Goal: Transaction & Acquisition: Purchase product/service

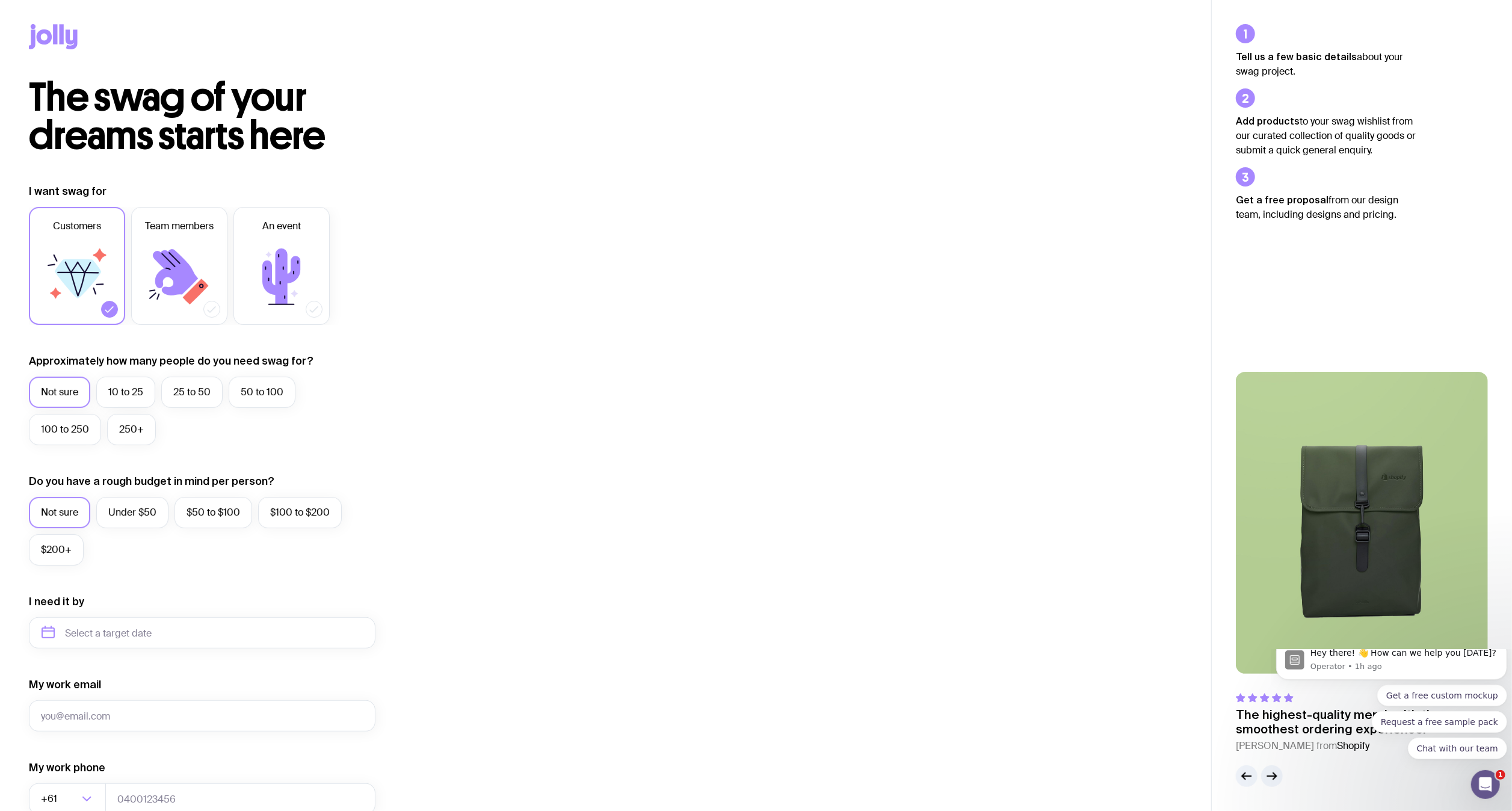
scroll to position [2, 0]
click at [190, 396] on label "25 to 50" at bounding box center [192, 390] width 61 height 31
click at [0, 0] on input "25 to 50" at bounding box center [0, 0] width 0 height 0
click at [323, 523] on label "$100 to $200" at bounding box center [300, 510] width 83 height 31
click at [0, 0] on input "$100 to $200" at bounding box center [0, 0] width 0 height 0
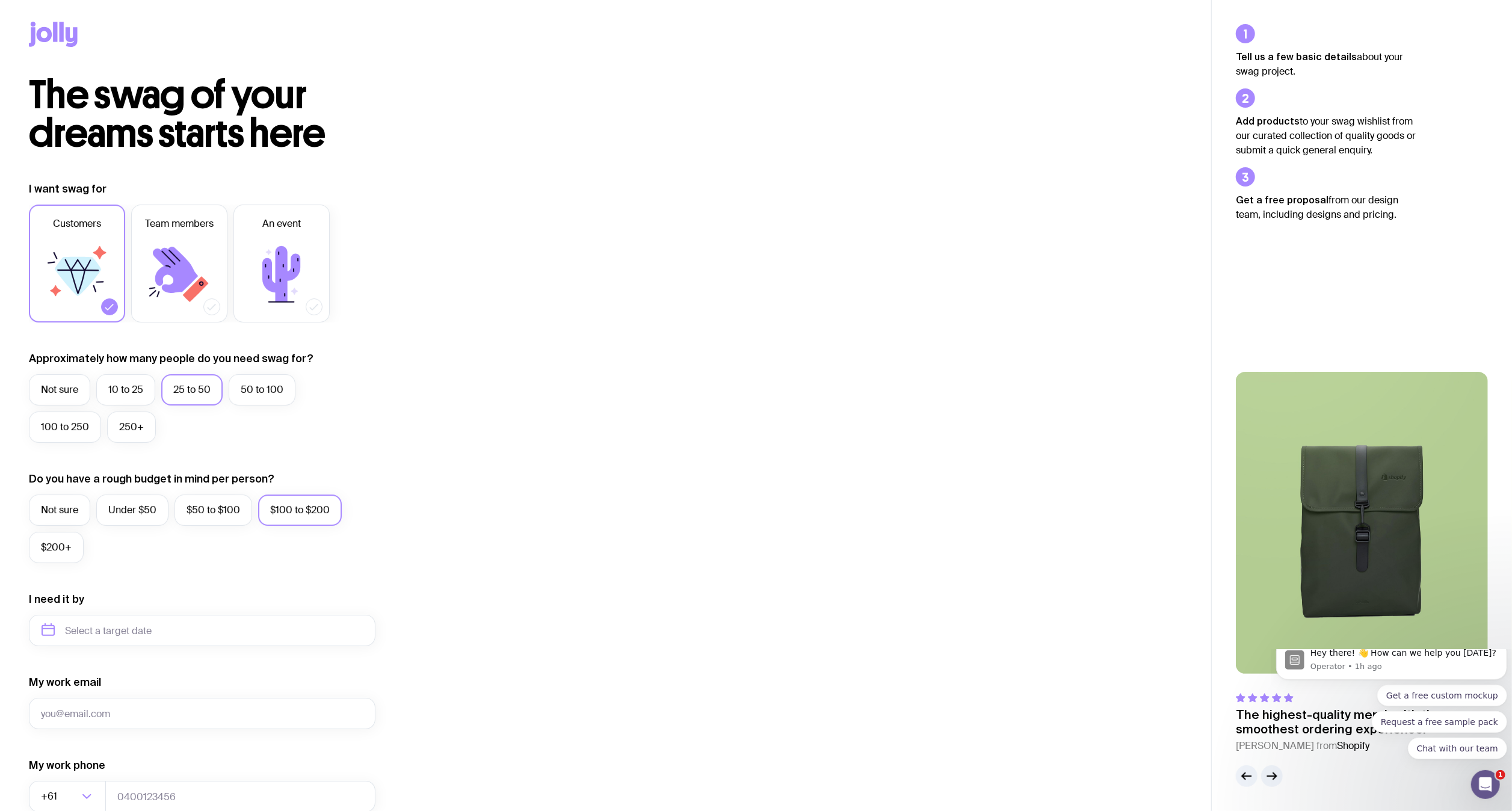
scroll to position [212, 0]
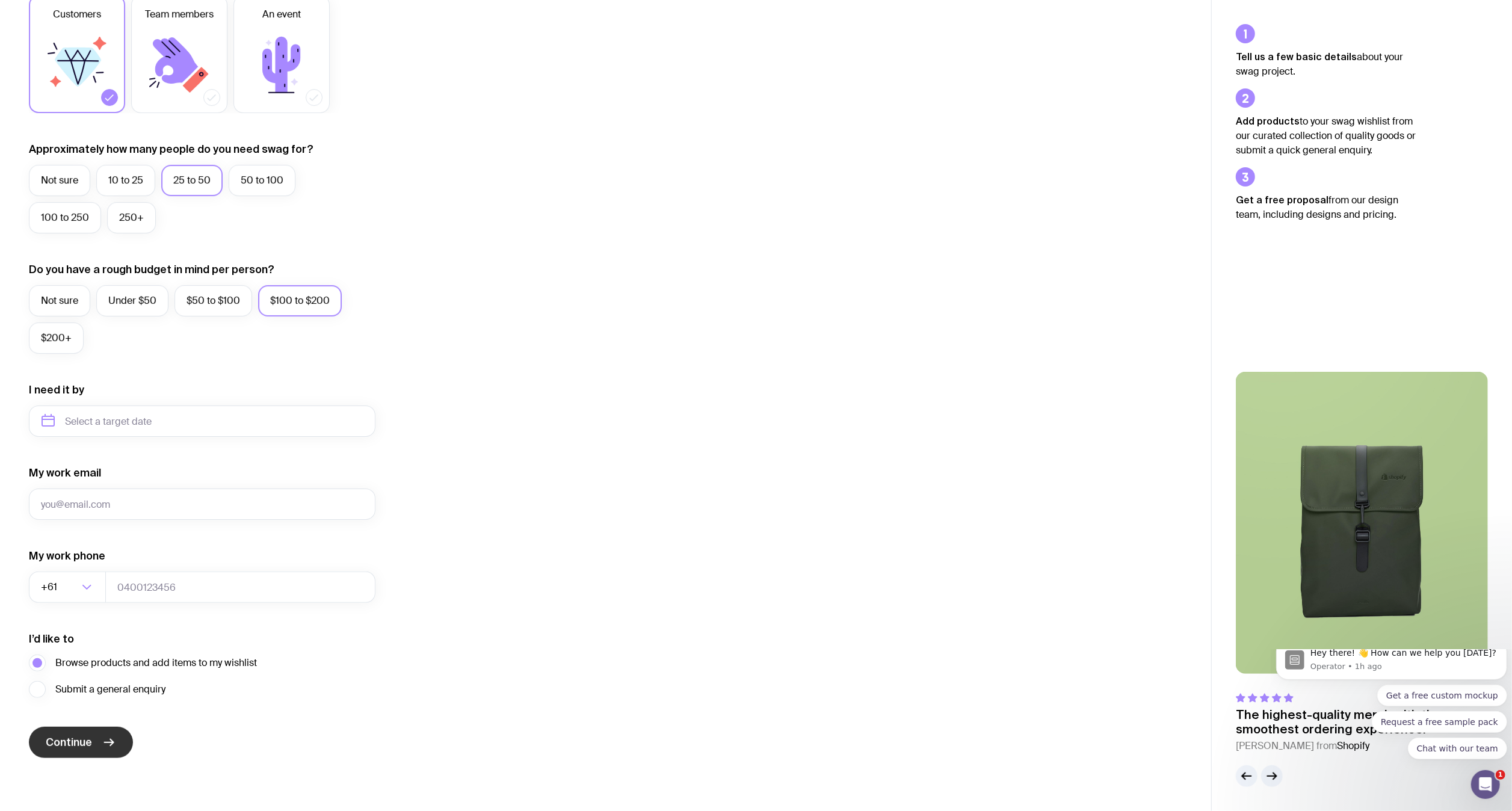
click at [96, 750] on button "Continue" at bounding box center [81, 743] width 104 height 31
click at [110, 496] on input "My work email" at bounding box center [202, 504] width 347 height 31
type input "[PERSON_NAME][EMAIL_ADDRESS][DOMAIN_NAME]"
type input "0402439883"
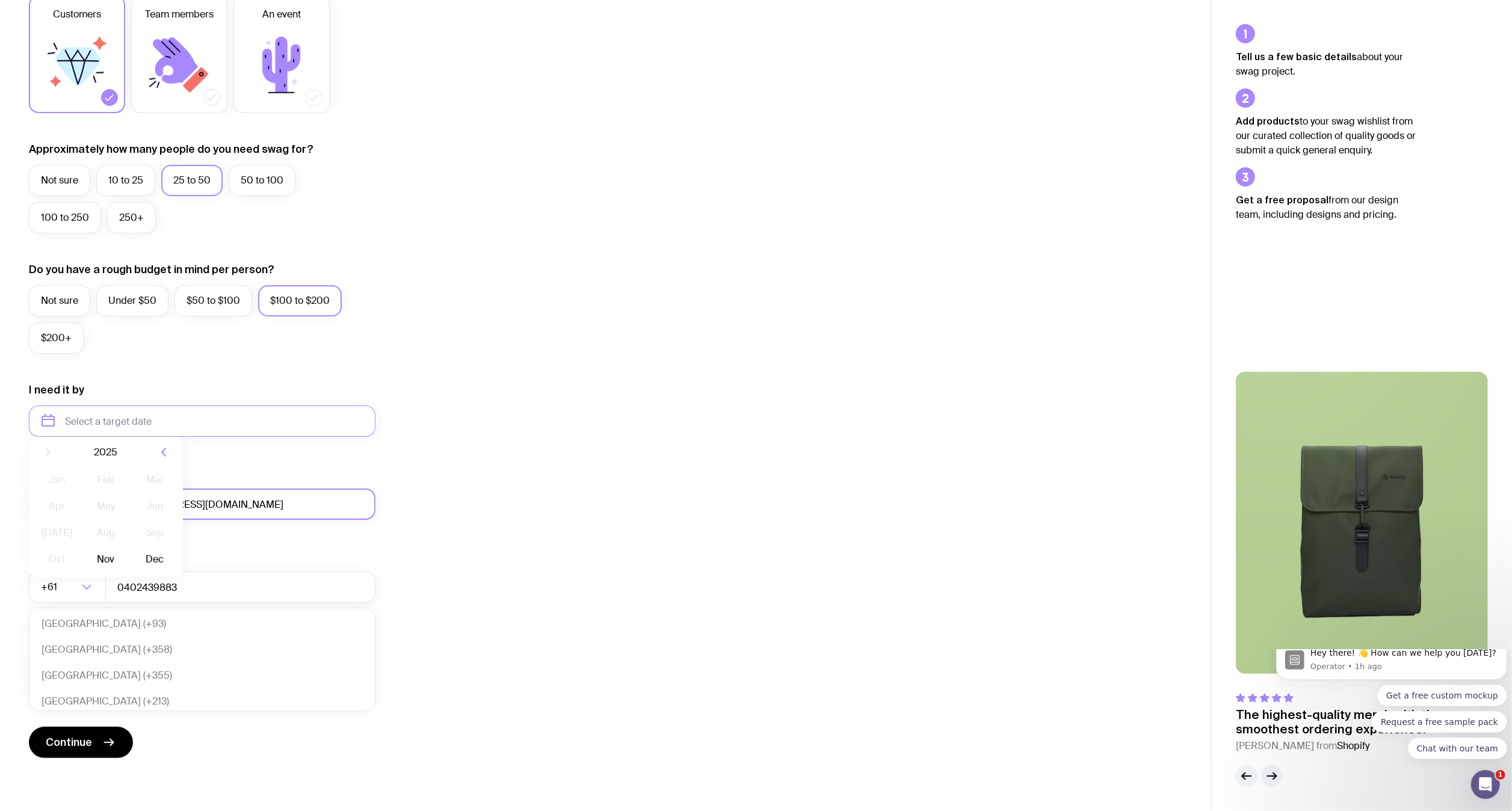
scroll to position [260, 0]
click at [573, 615] on div "I want swag for Customers Team members An event Approximately how many people d…" at bounding box center [605, 365] width 1153 height 786
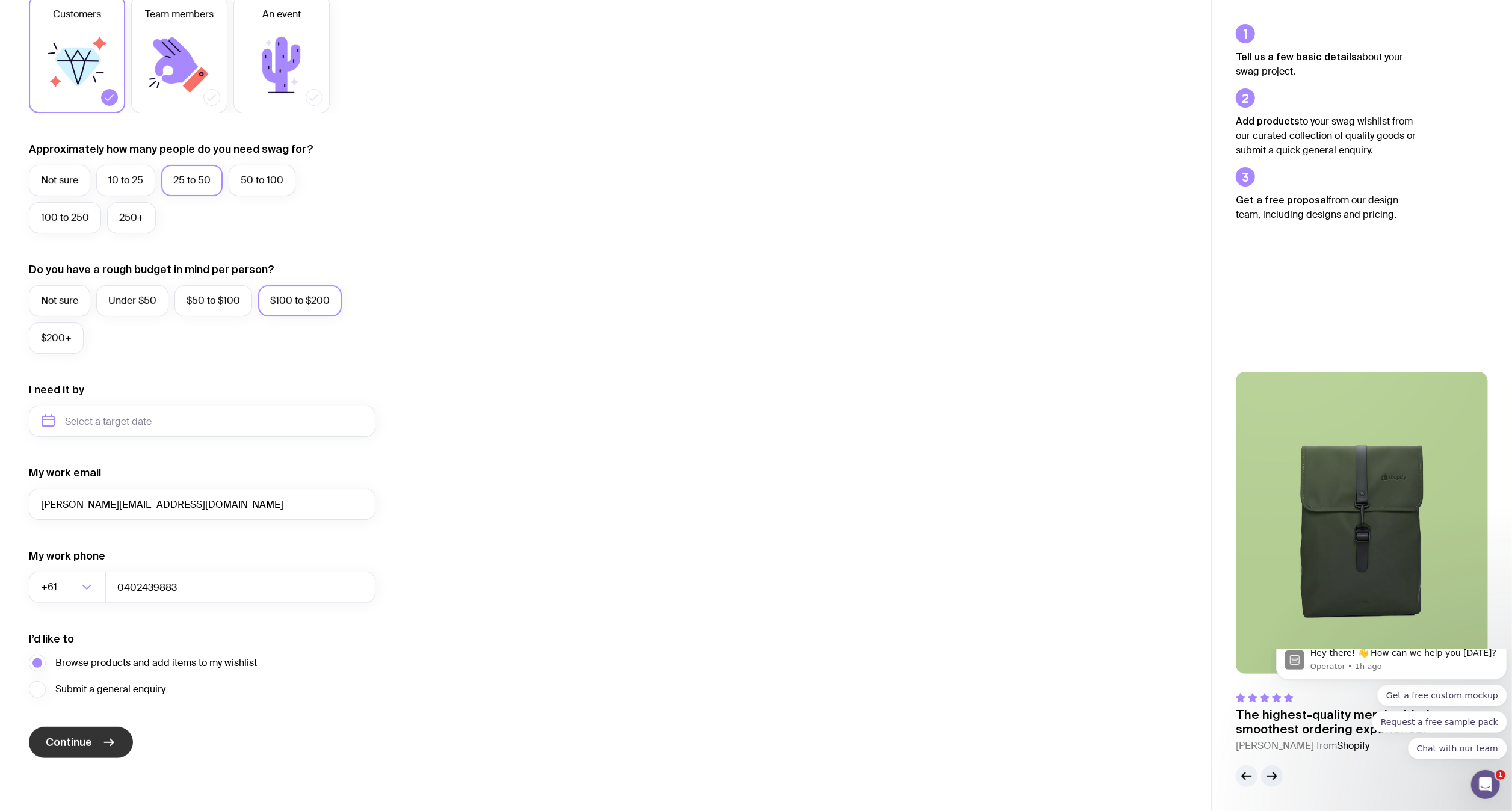
click at [102, 744] on icon "submit" at bounding box center [109, 743] width 14 height 14
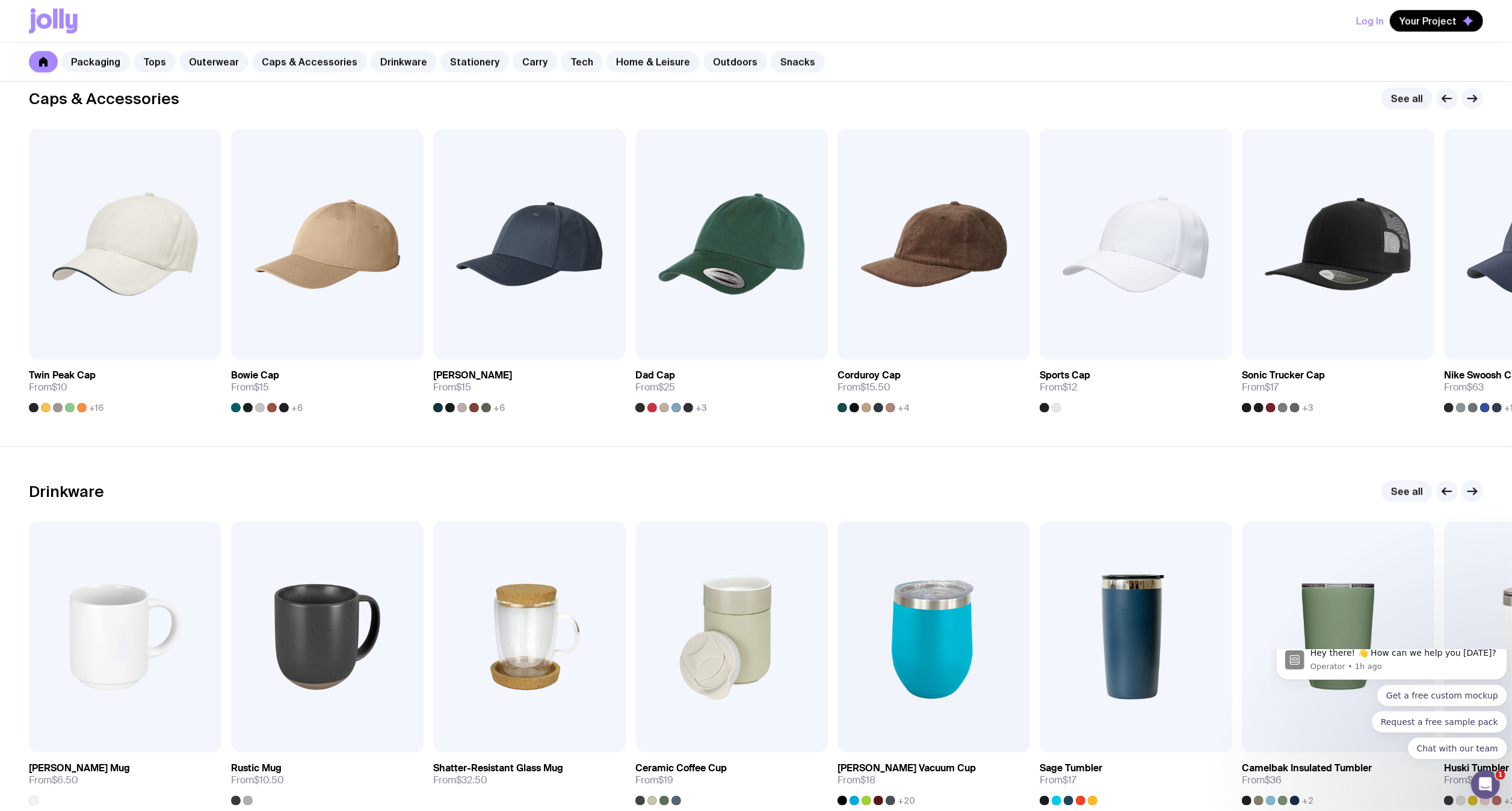
scroll to position [1432, 0]
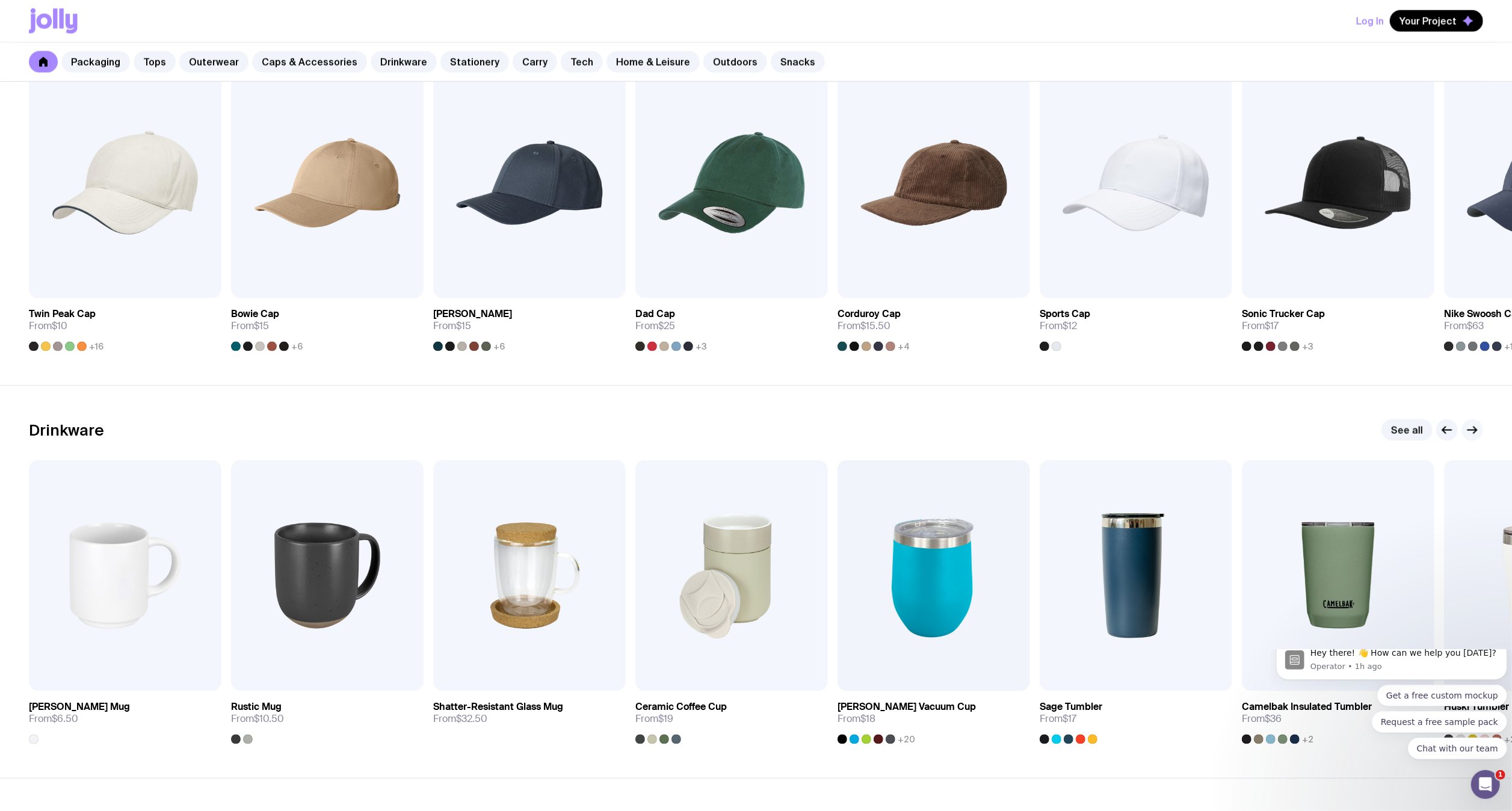
click at [1476, 437] on icon "button" at bounding box center [1472, 430] width 14 height 14
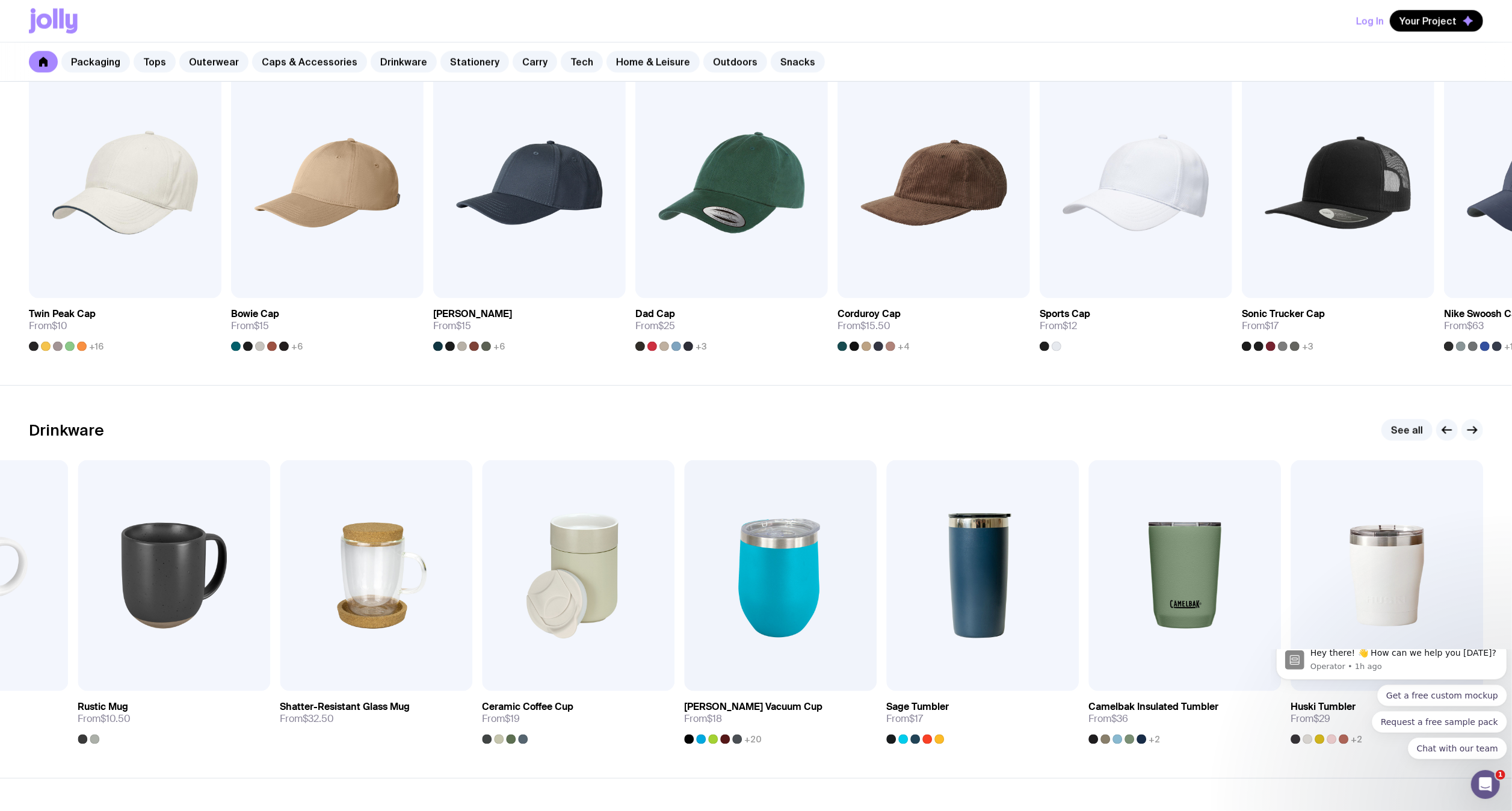
click at [1480, 429] on button "button" at bounding box center [1472, 430] width 21 height 21
click at [1469, 436] on icon "button" at bounding box center [1472, 430] width 14 height 14
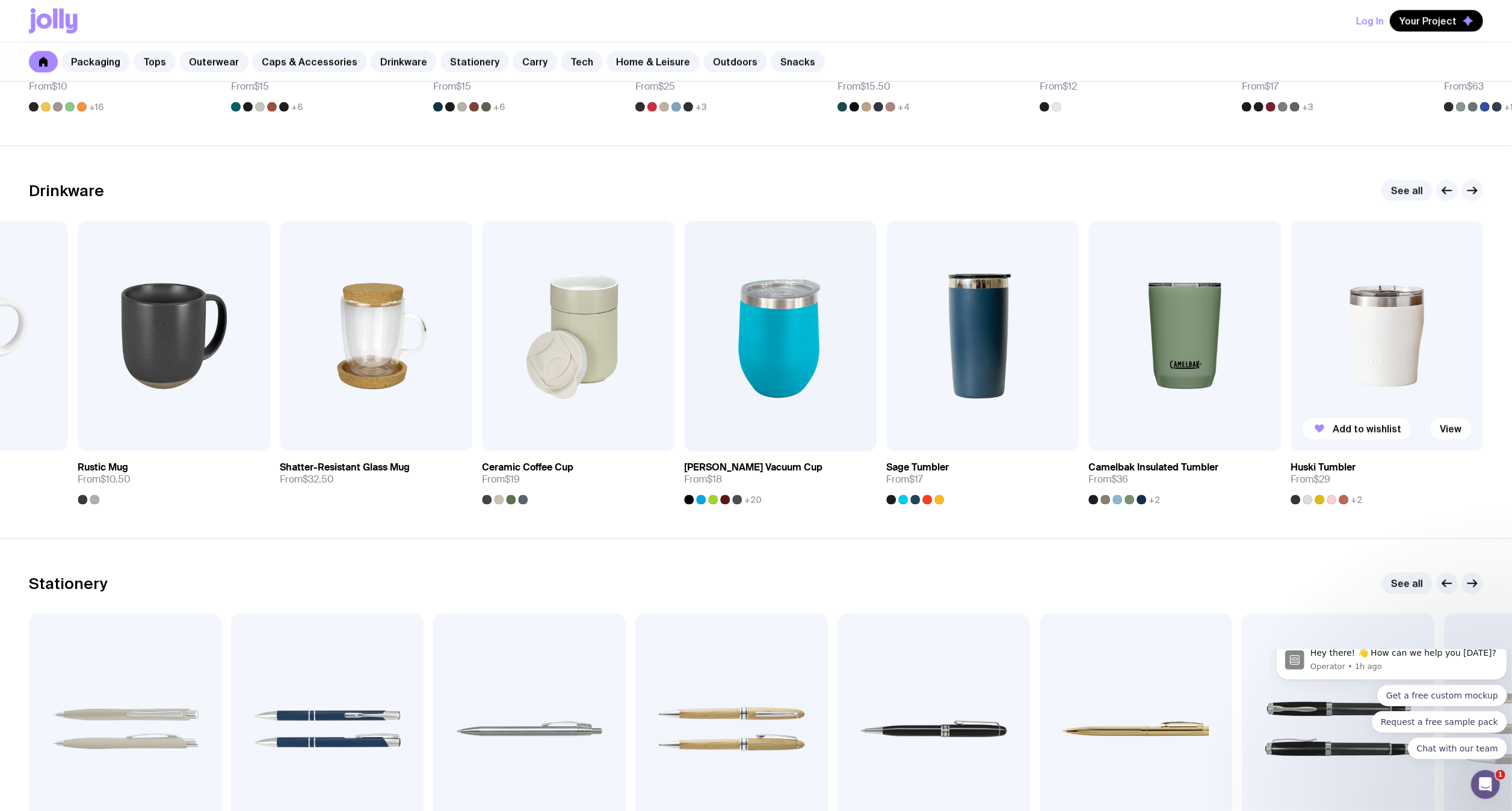
scroll to position [1668, 0]
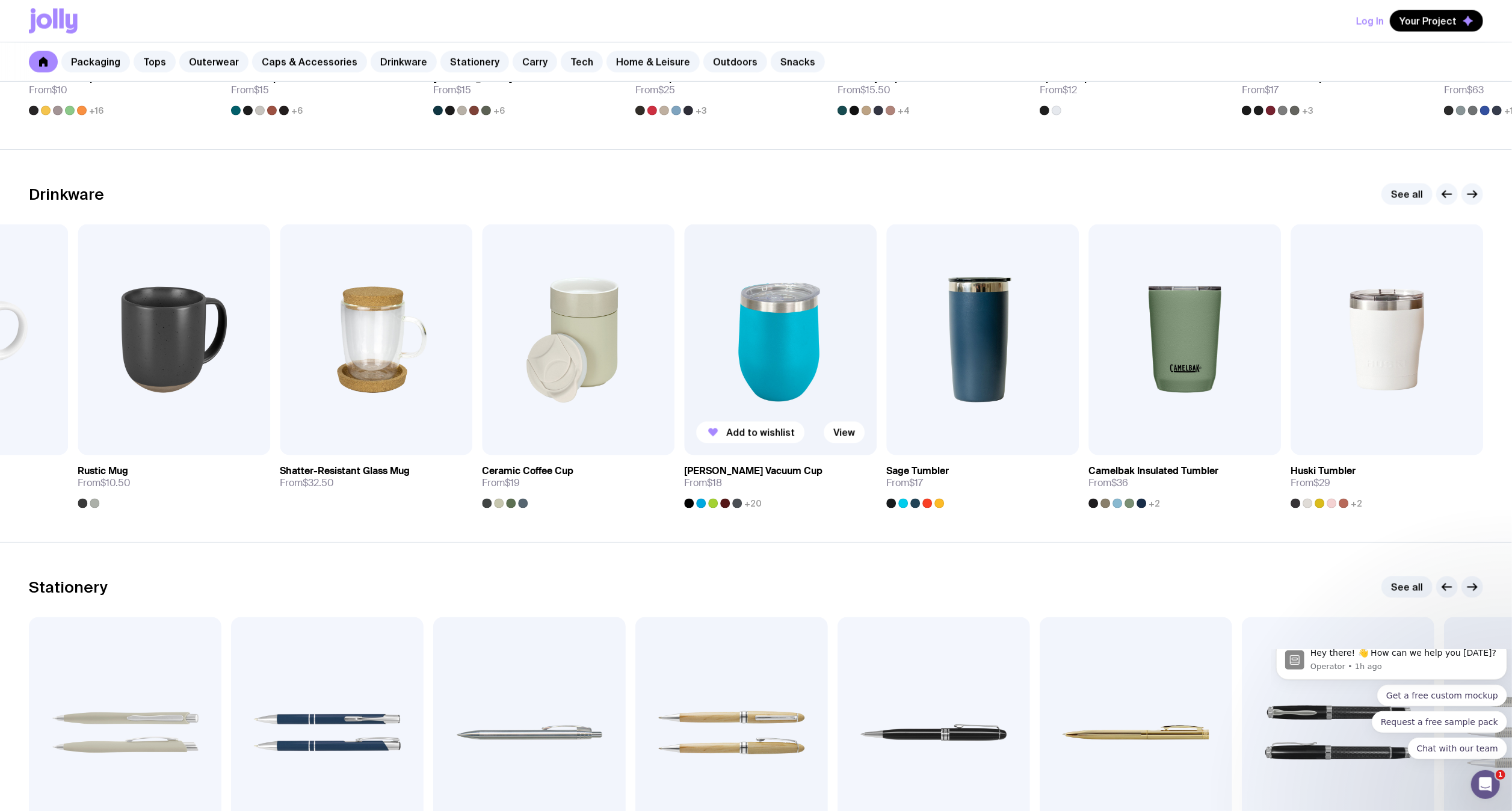
click at [795, 342] on img at bounding box center [780, 340] width 193 height 231
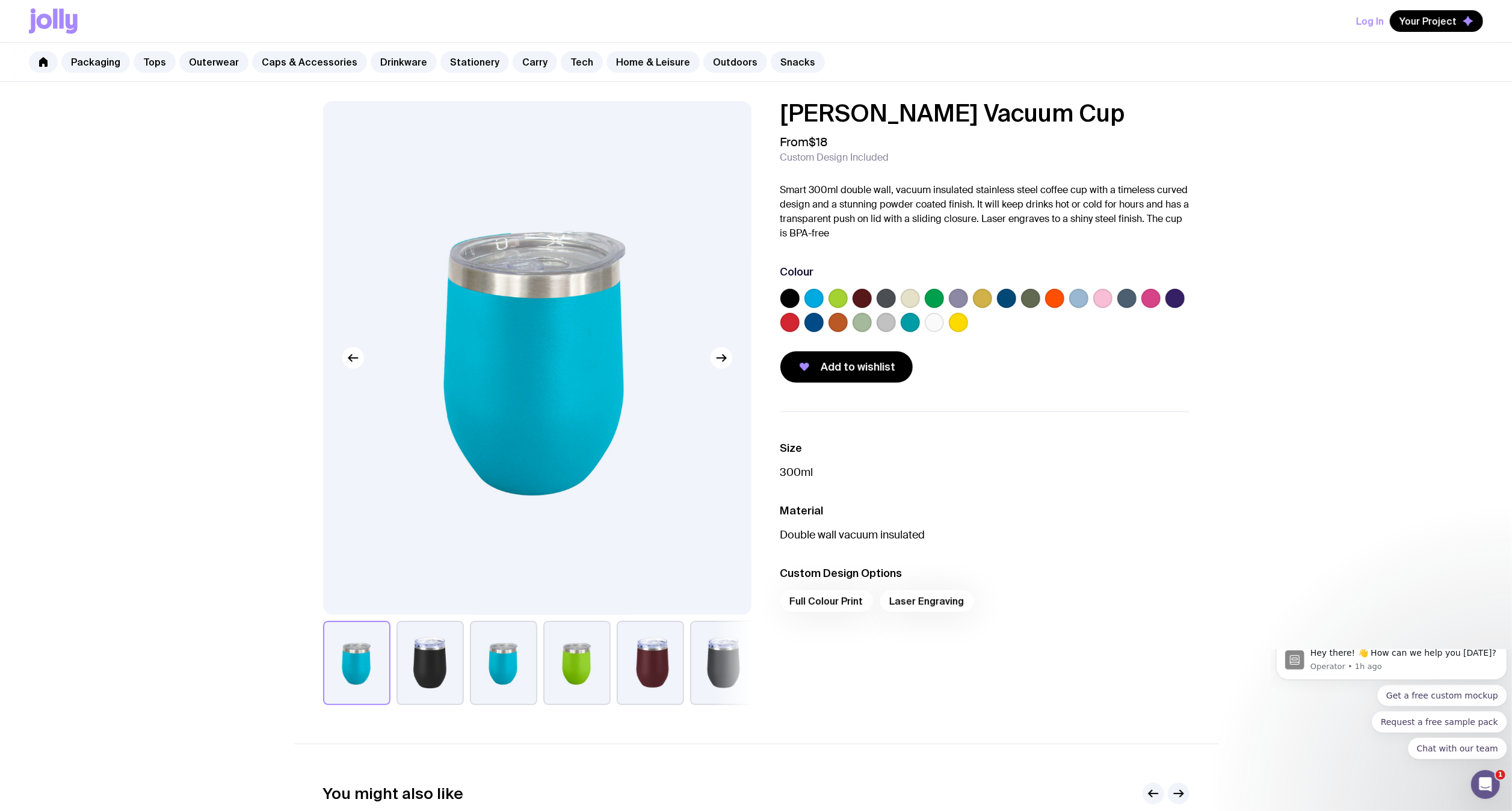
click at [934, 326] on label at bounding box center [934, 322] width 19 height 19
click at [0, 0] on input "radio" at bounding box center [0, 0] width 0 height 0
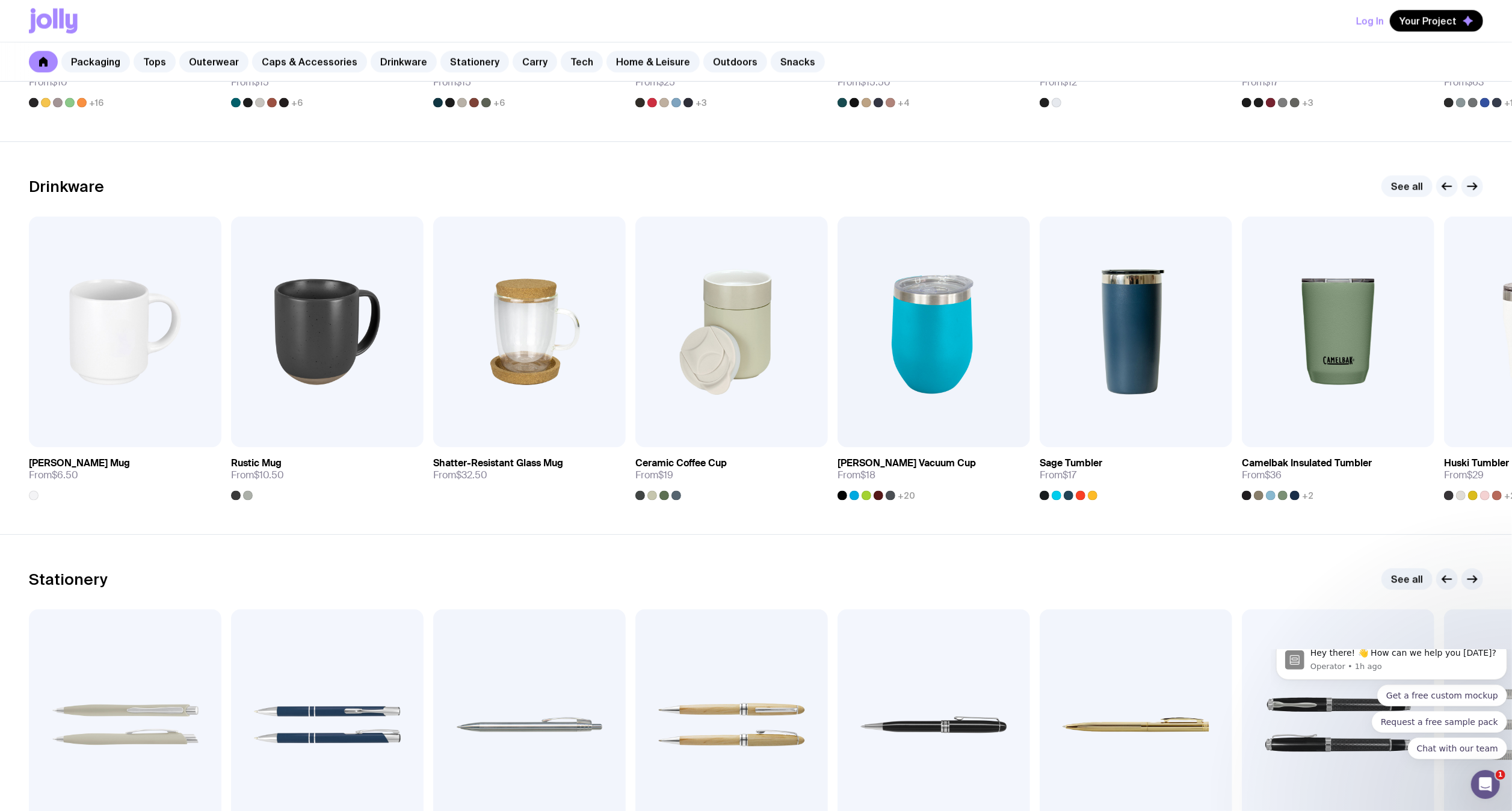
scroll to position [1674, 0]
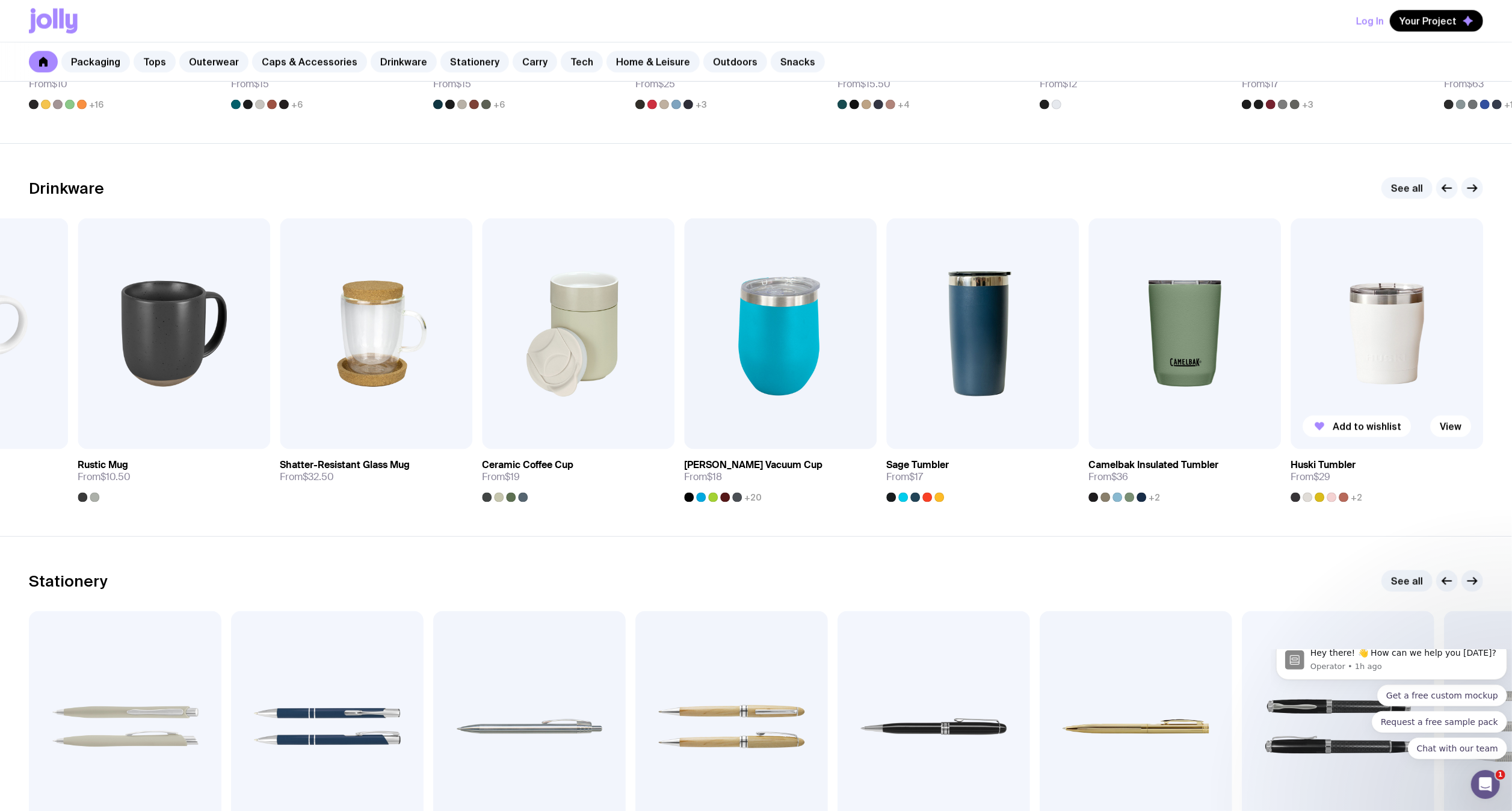
click at [1408, 325] on img at bounding box center [1386, 334] width 193 height 231
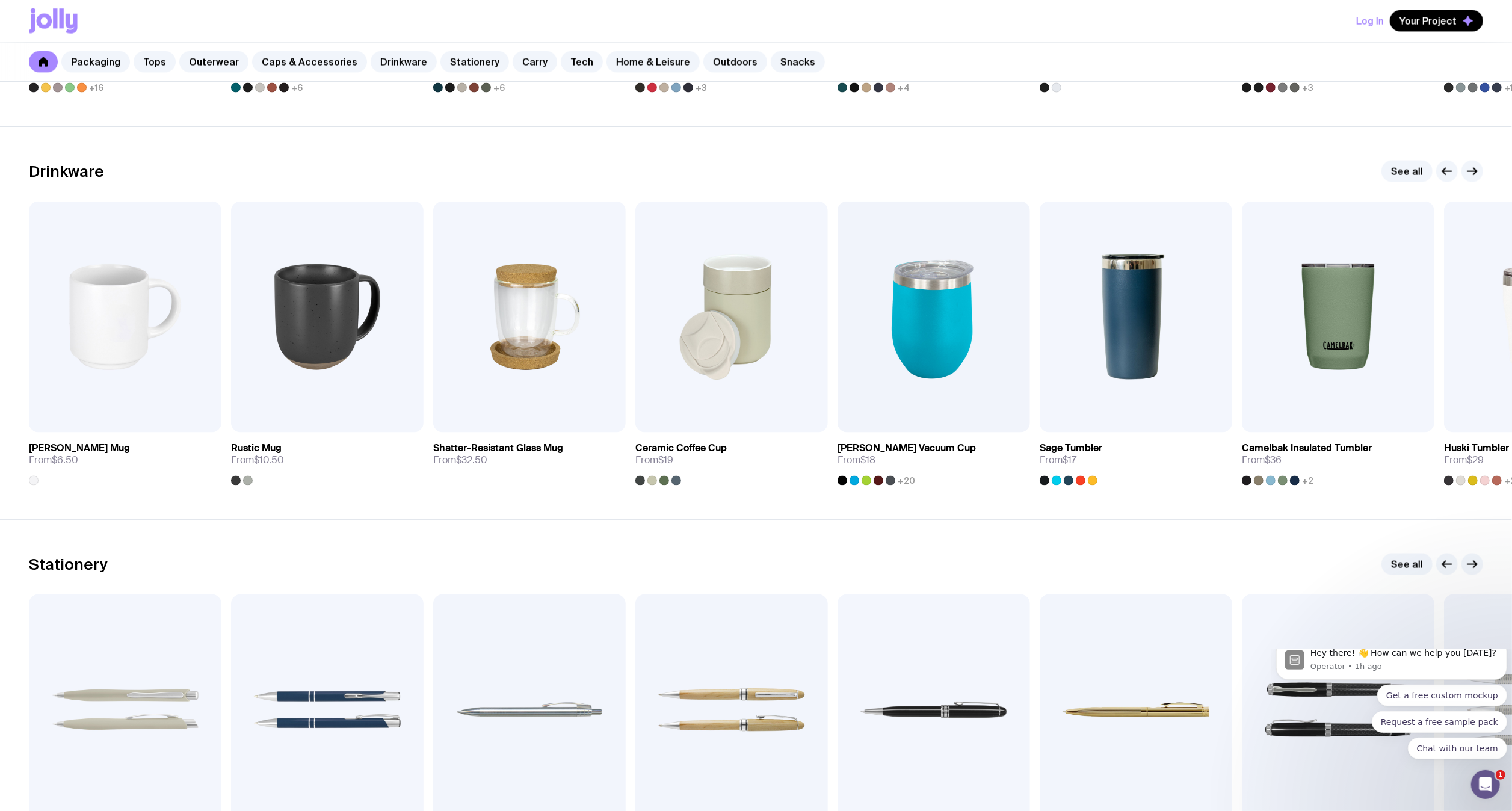
scroll to position [1673, 0]
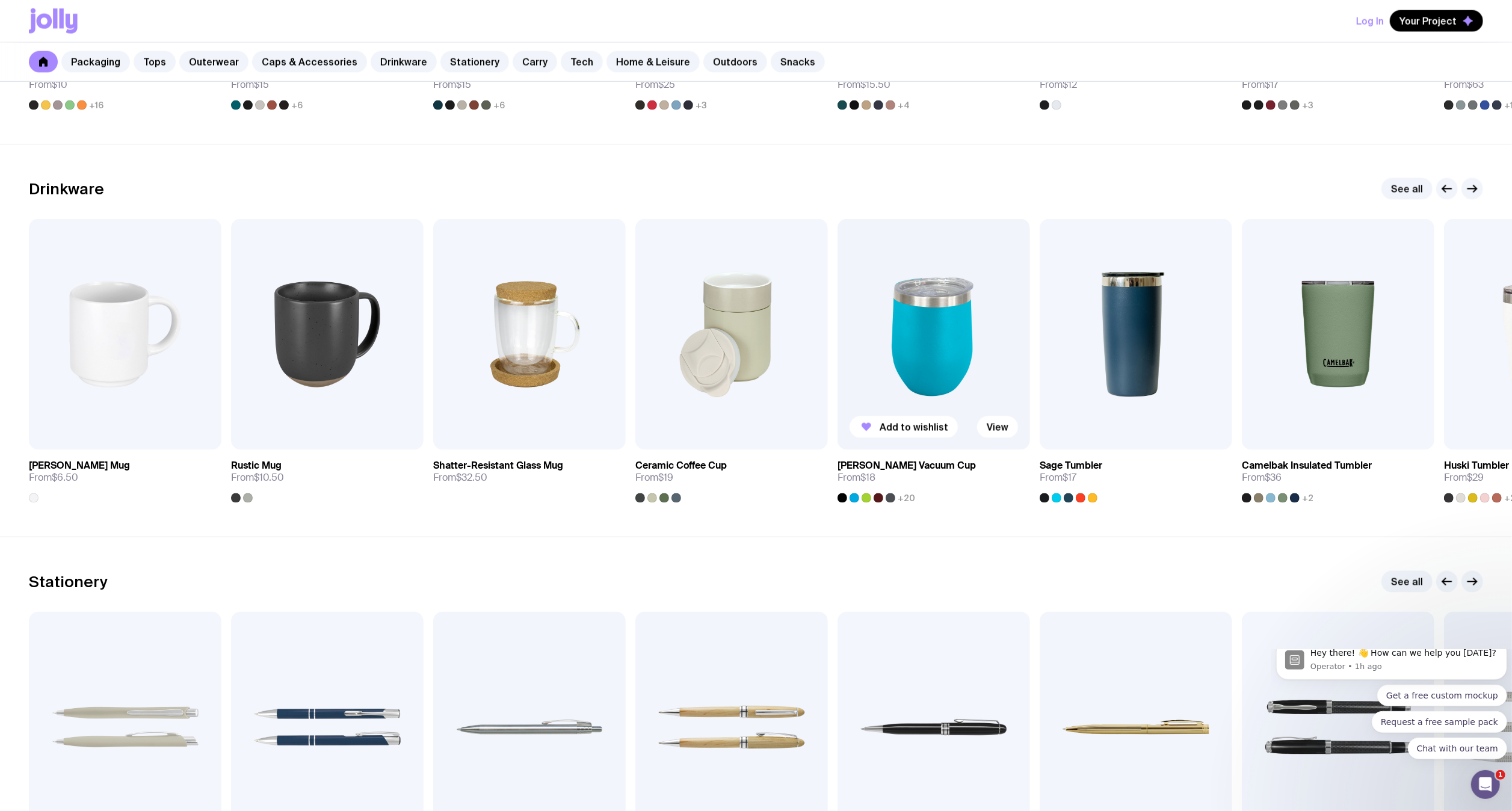
click at [892, 335] on img at bounding box center [934, 335] width 193 height 231
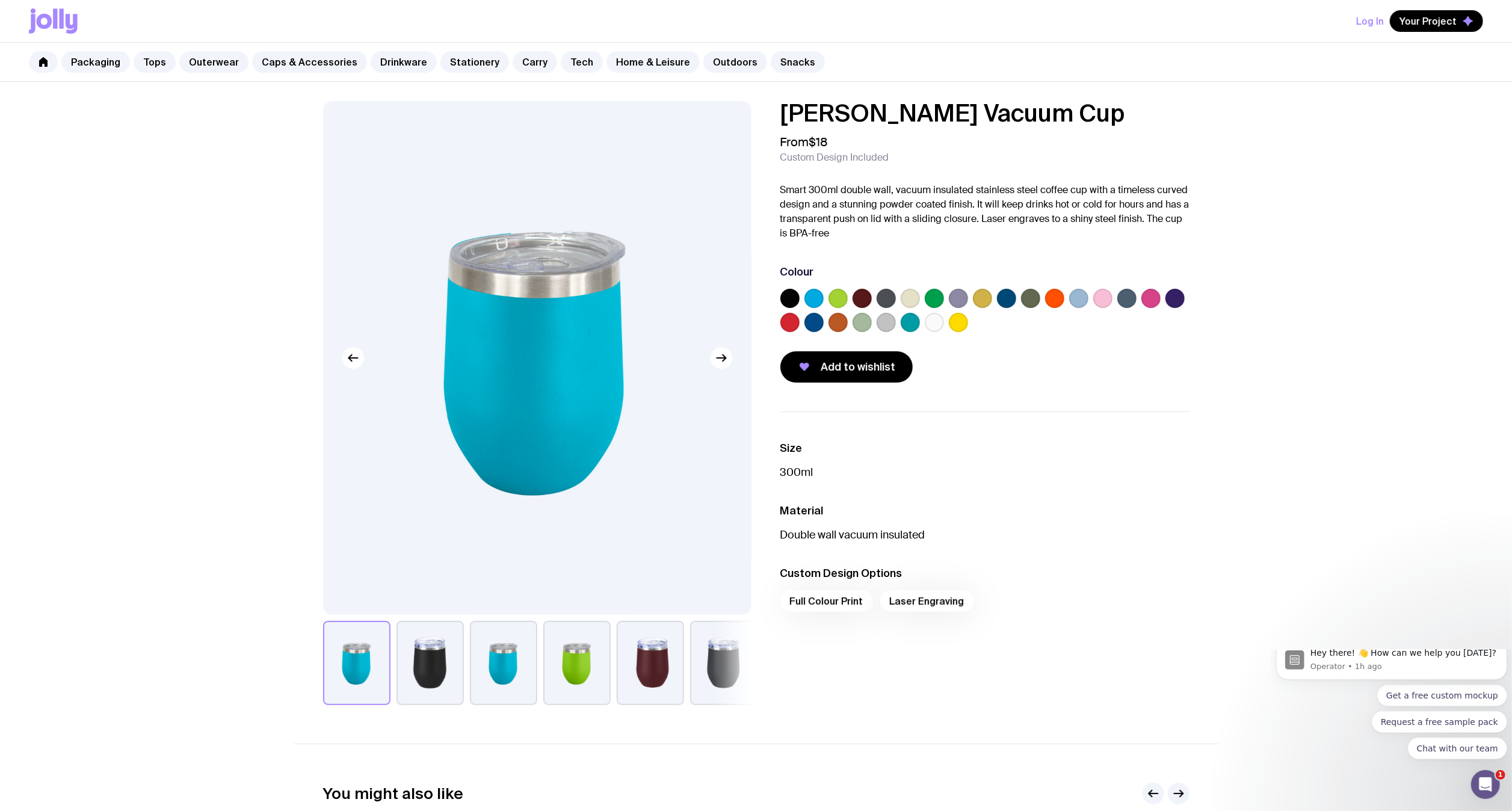
click at [932, 325] on label at bounding box center [934, 322] width 19 height 19
click at [0, 0] on input "radio" at bounding box center [0, 0] width 0 height 0
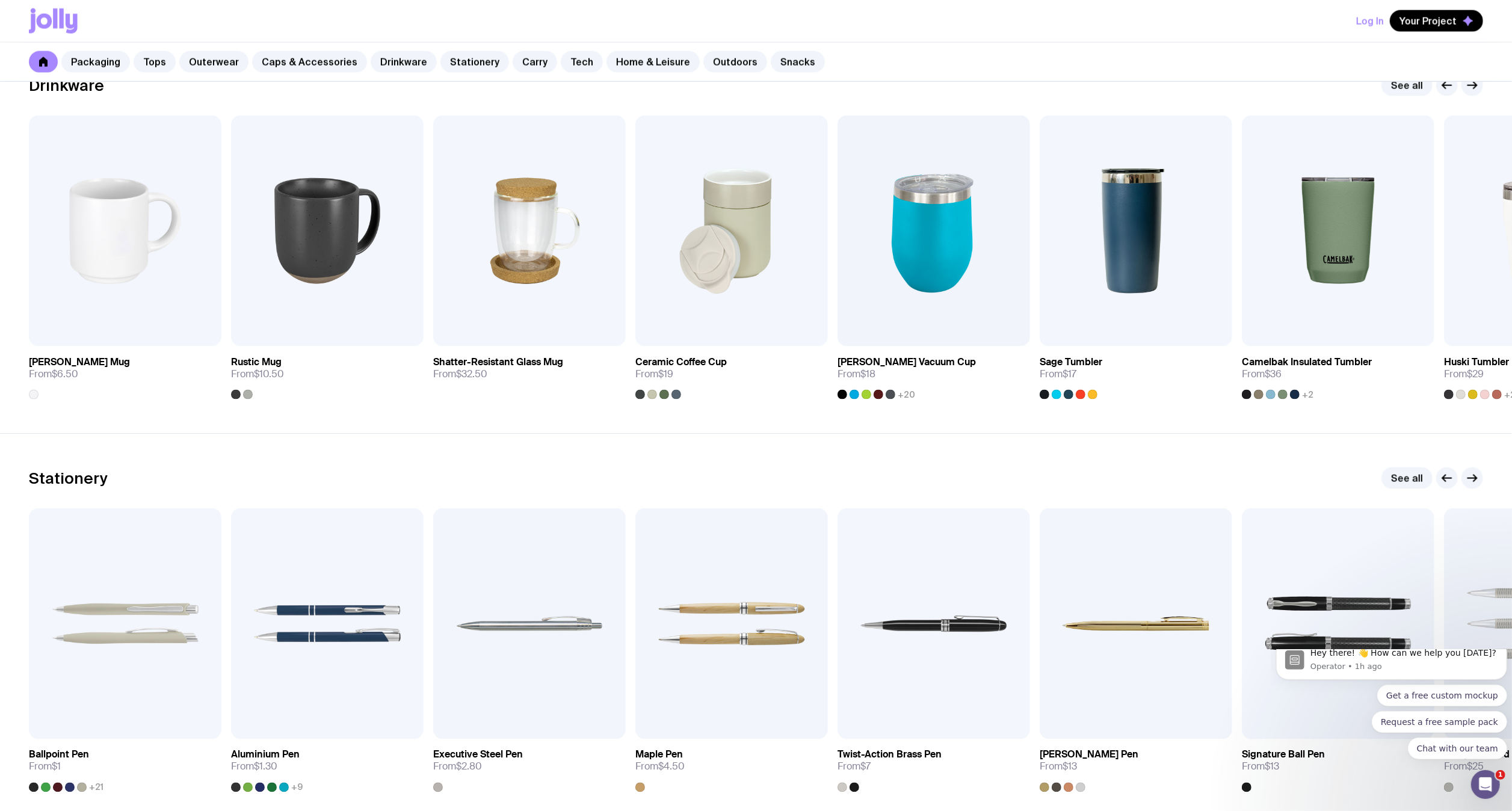
scroll to position [1811, 0]
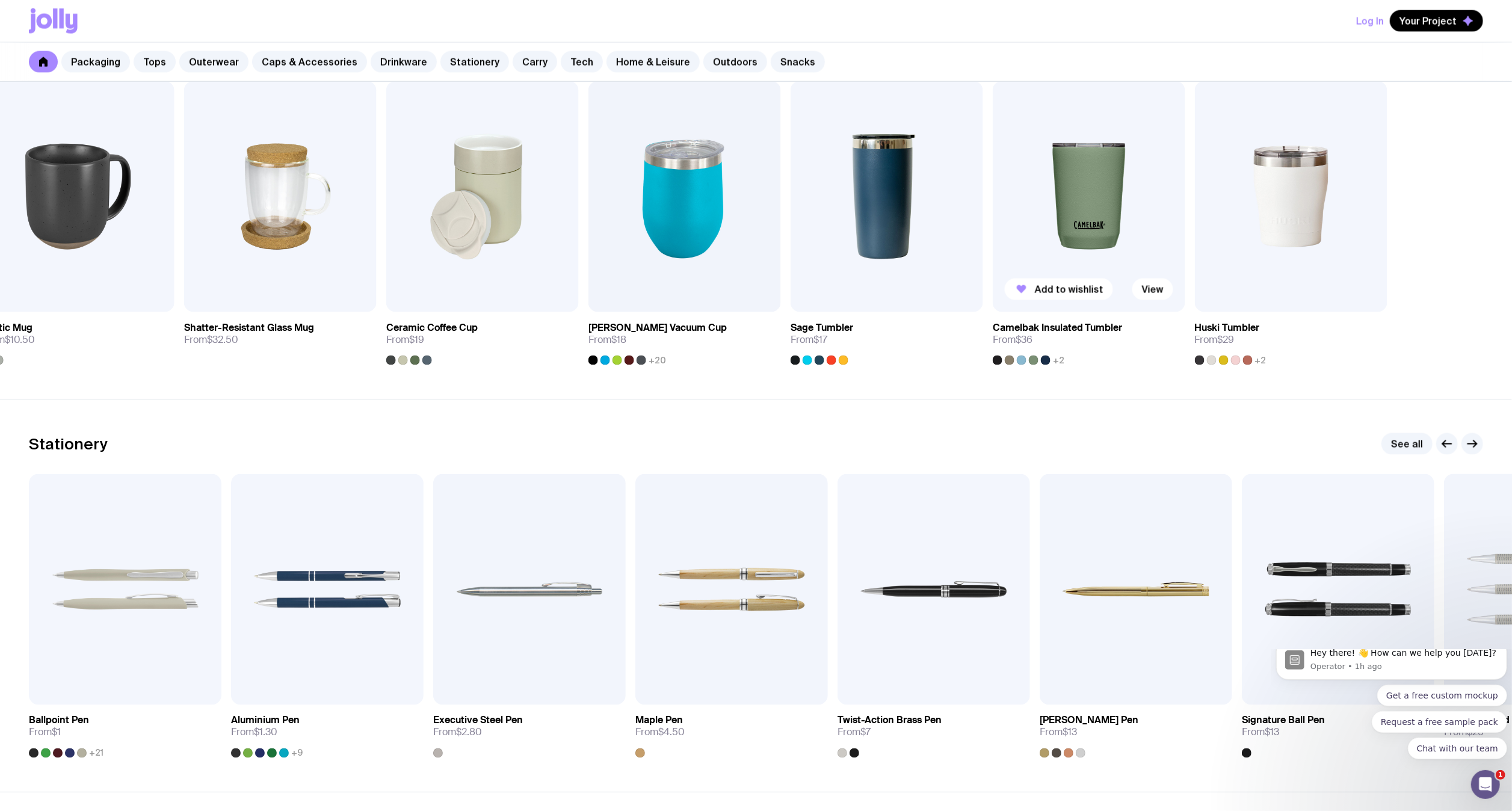
drag, startPoint x: 1399, startPoint y: 237, endPoint x: 1137, endPoint y: 253, distance: 262.5
click at [1137, 253] on img at bounding box center [1089, 197] width 193 height 231
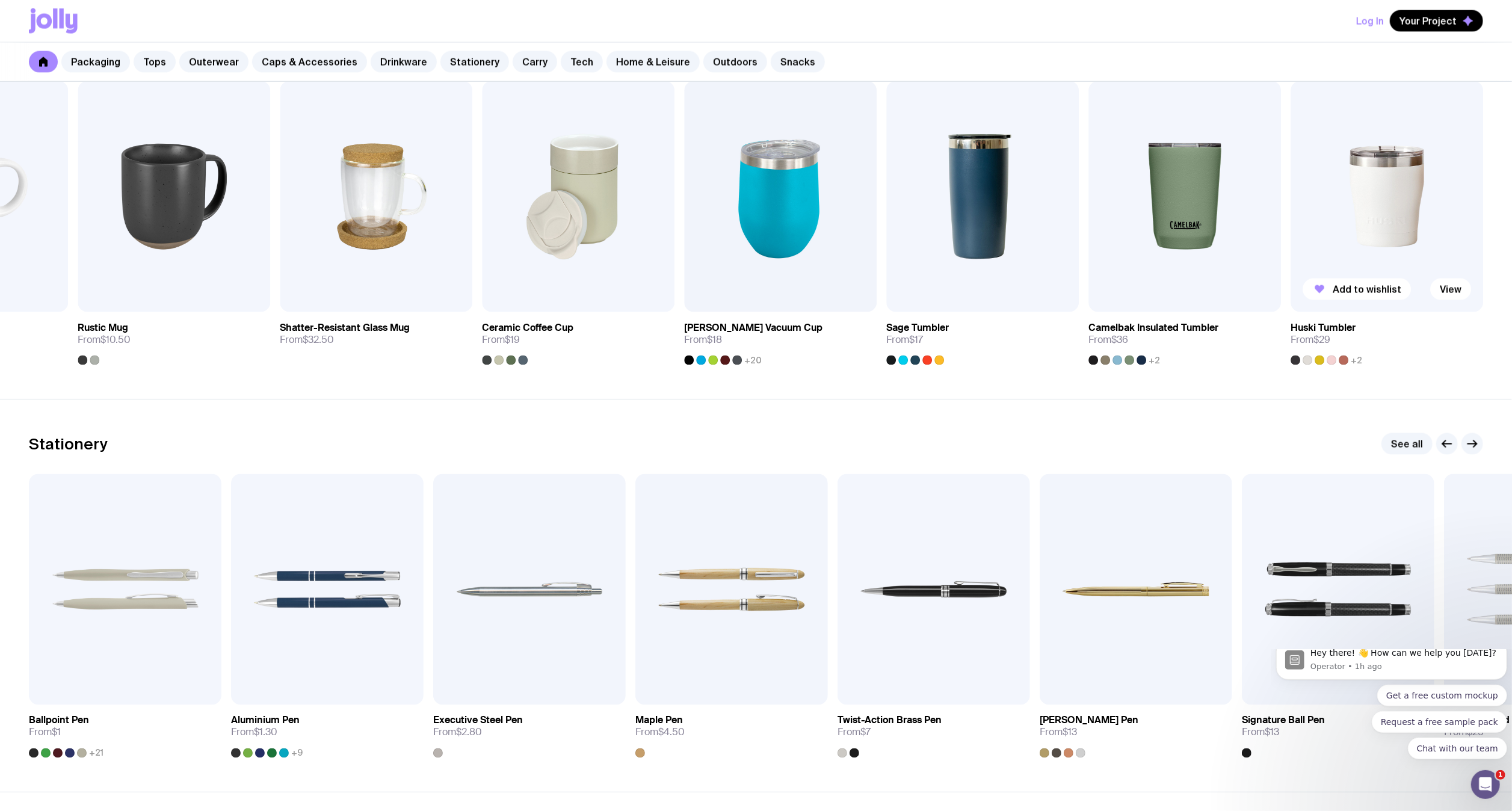
click at [1394, 200] on img at bounding box center [1386, 197] width 193 height 231
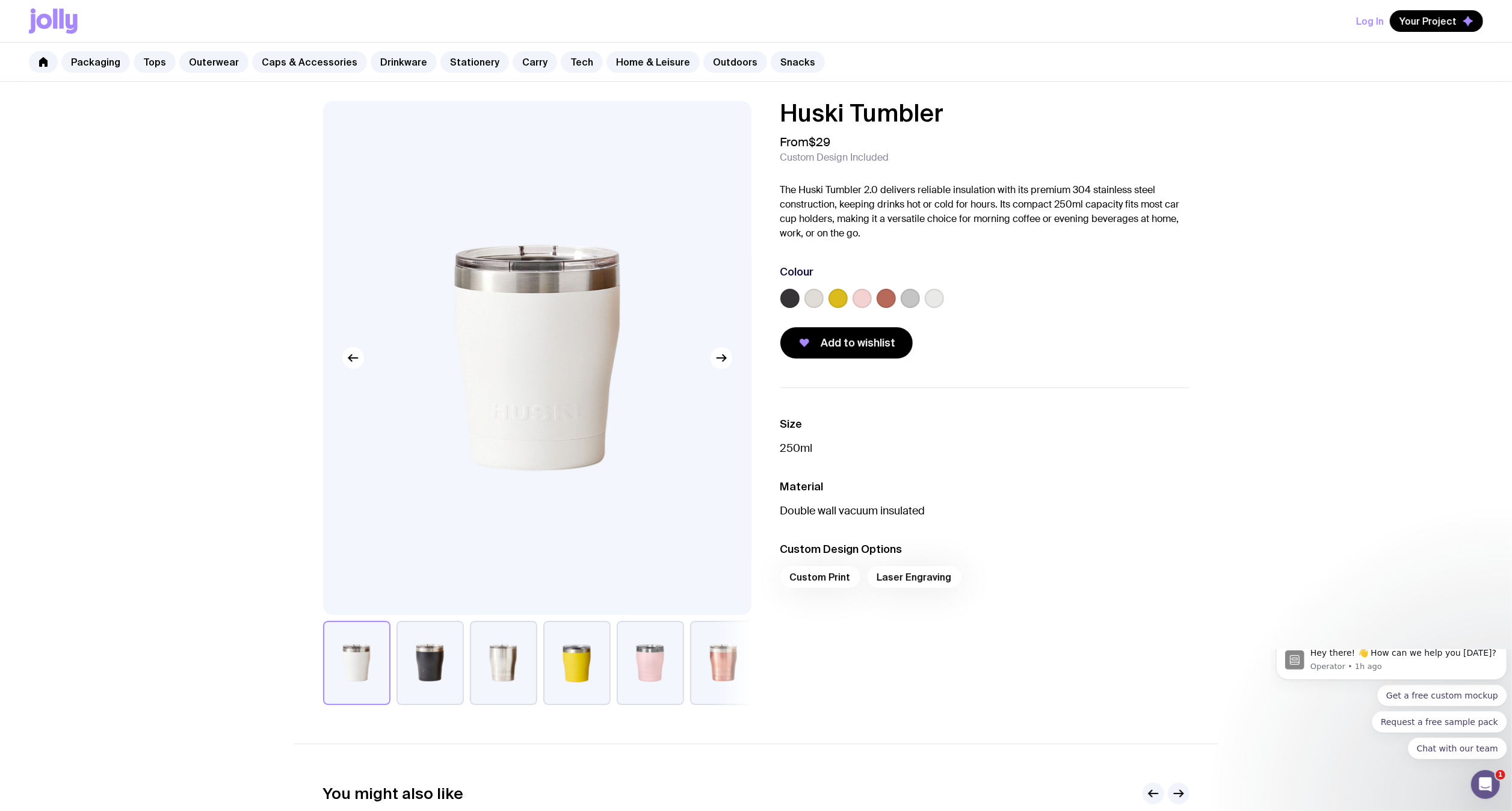
click at [860, 290] on label at bounding box center [862, 298] width 19 height 19
click at [0, 0] on input "radio" at bounding box center [0, 0] width 0 height 0
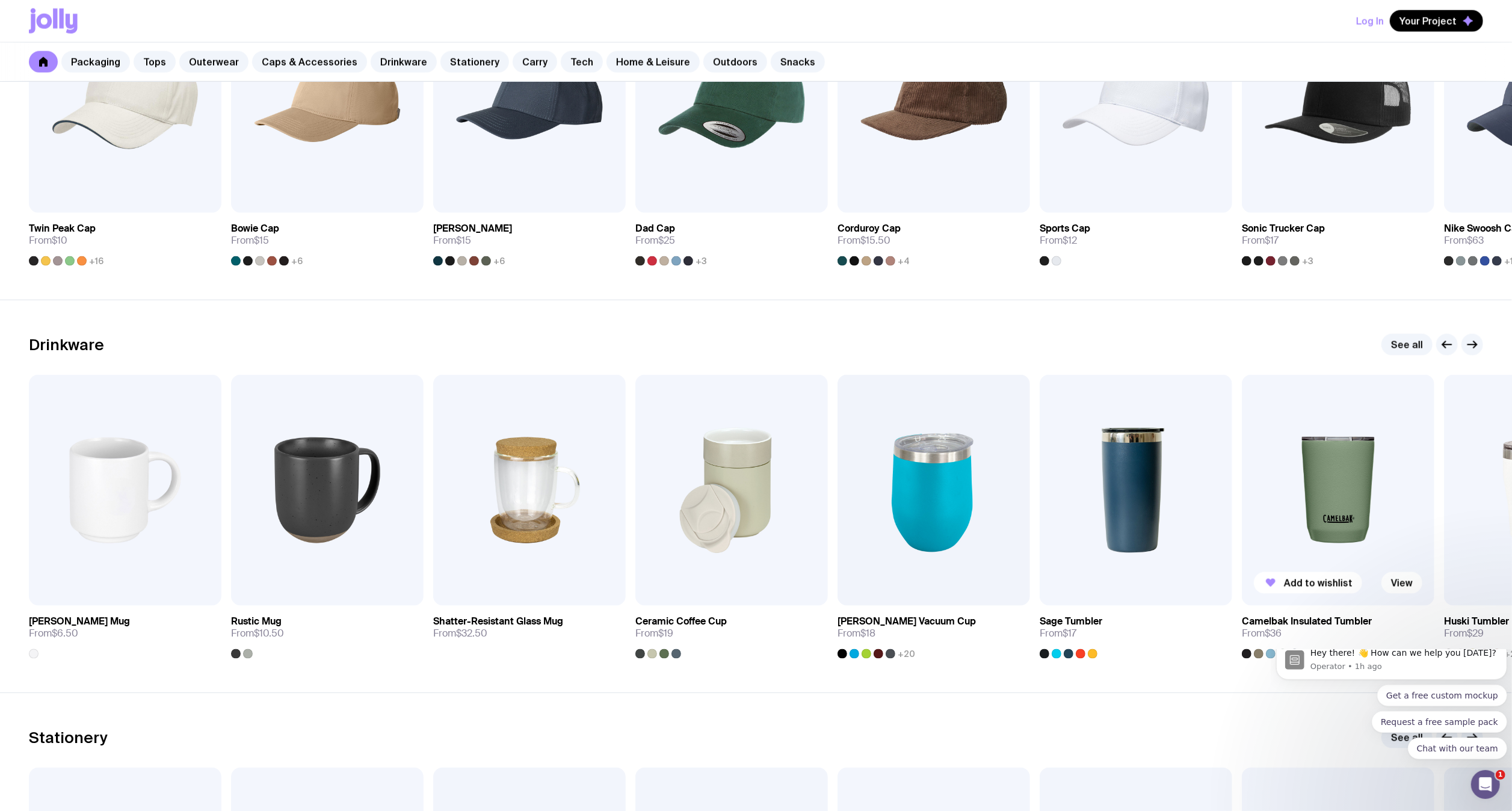
scroll to position [1606, 0]
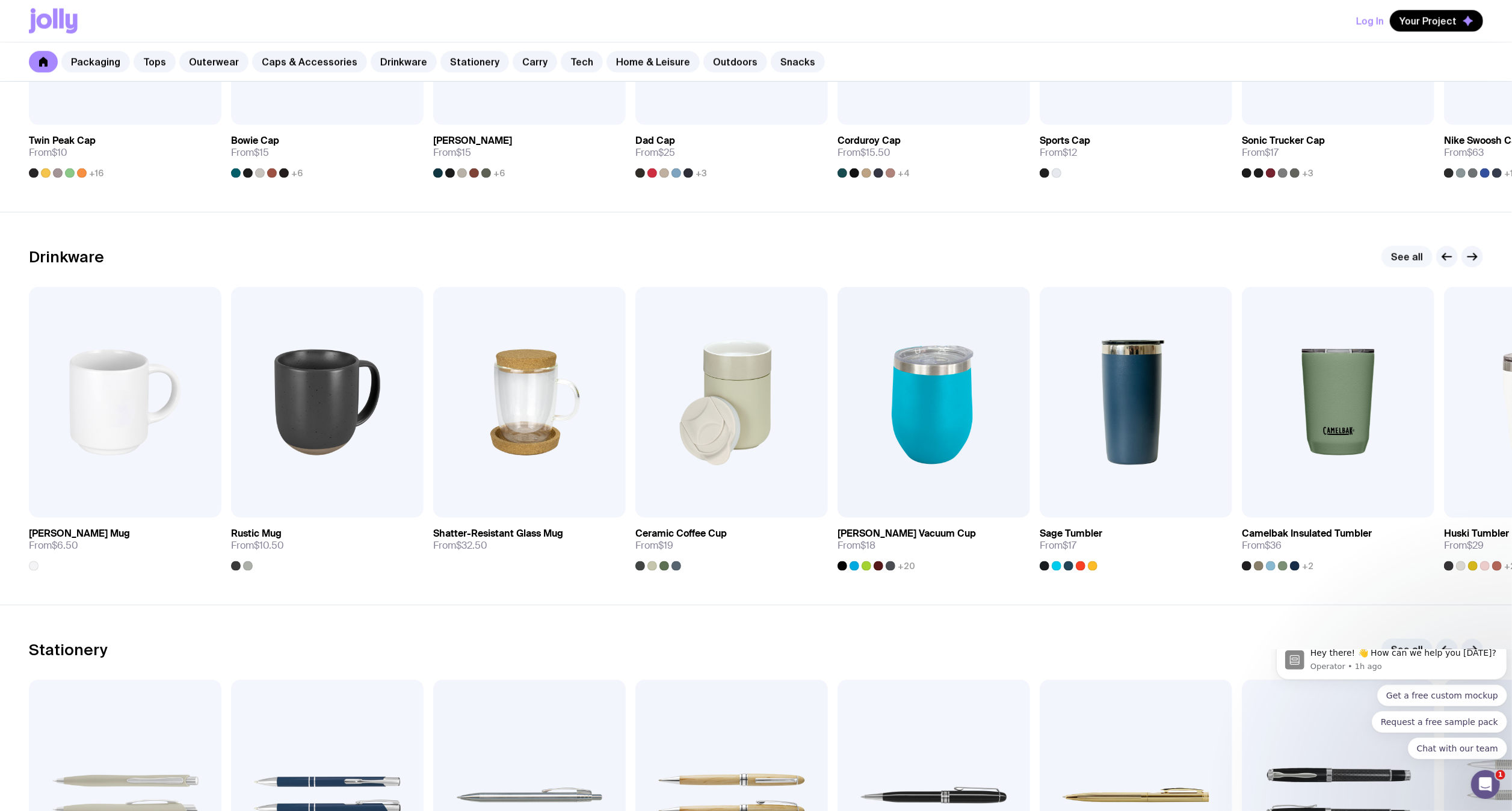
click at [1416, 261] on link "See all" at bounding box center [1407, 257] width 51 height 21
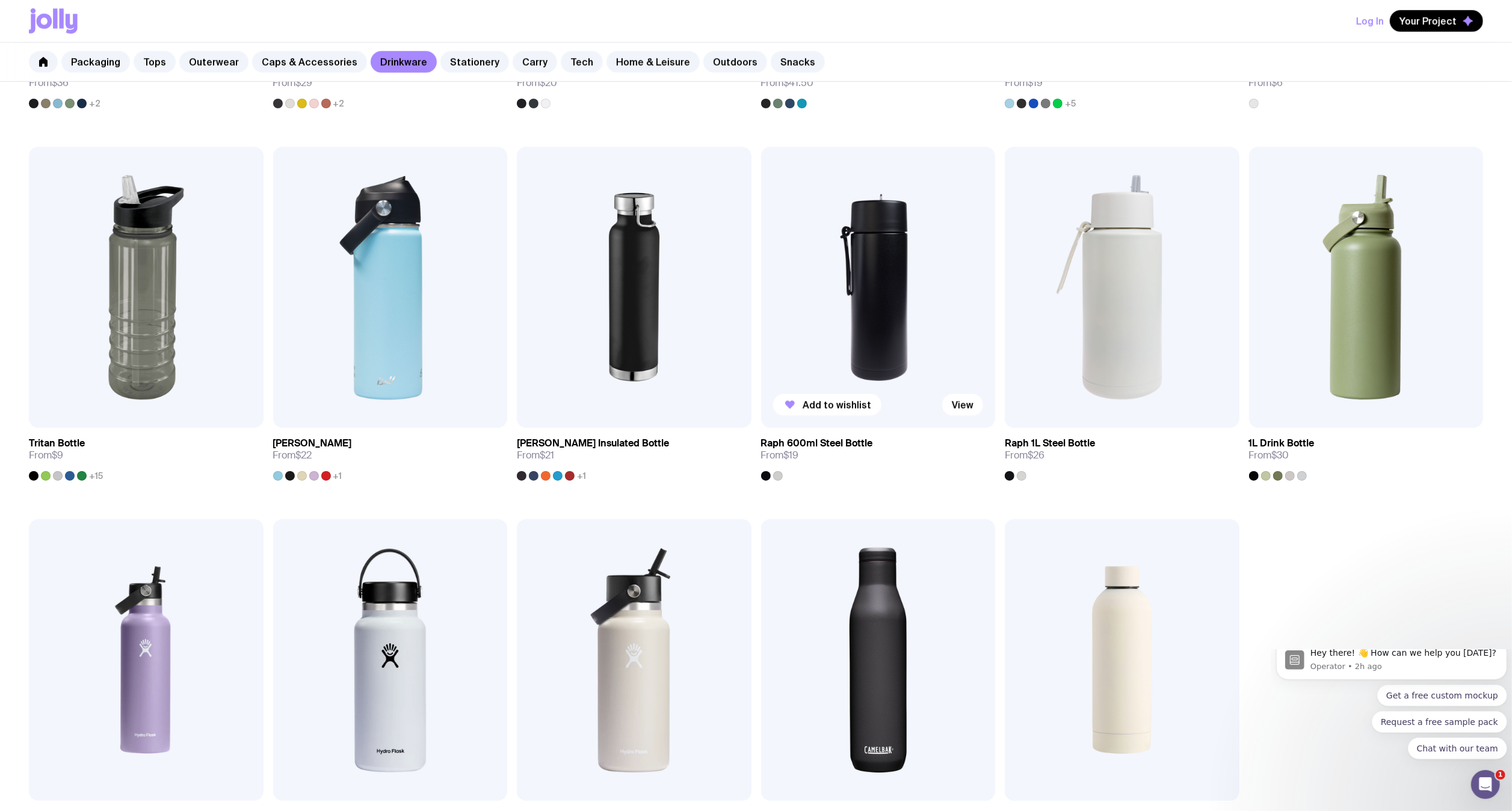
scroll to position [799, 0]
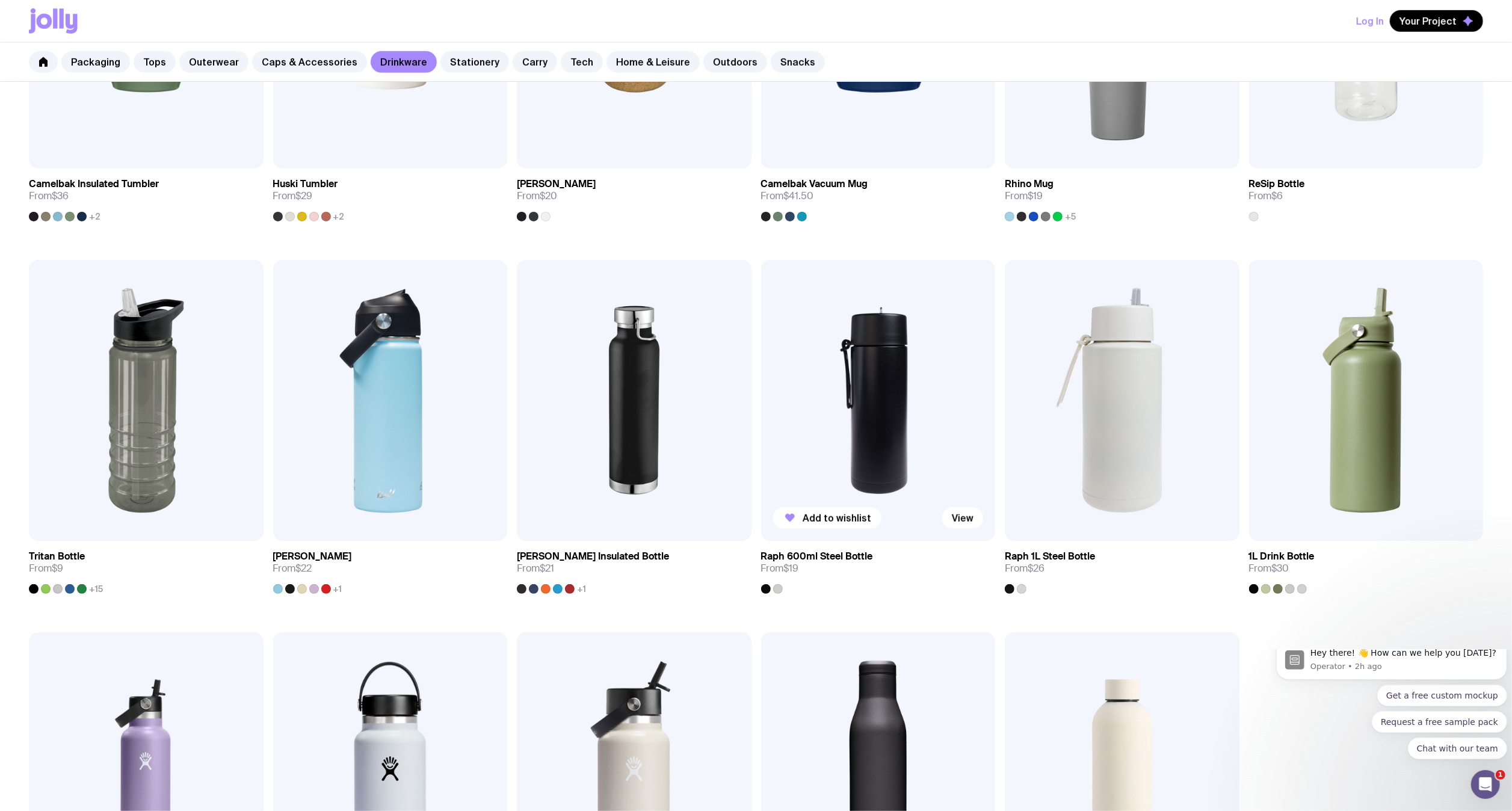
click at [901, 432] on img at bounding box center [878, 400] width 235 height 281
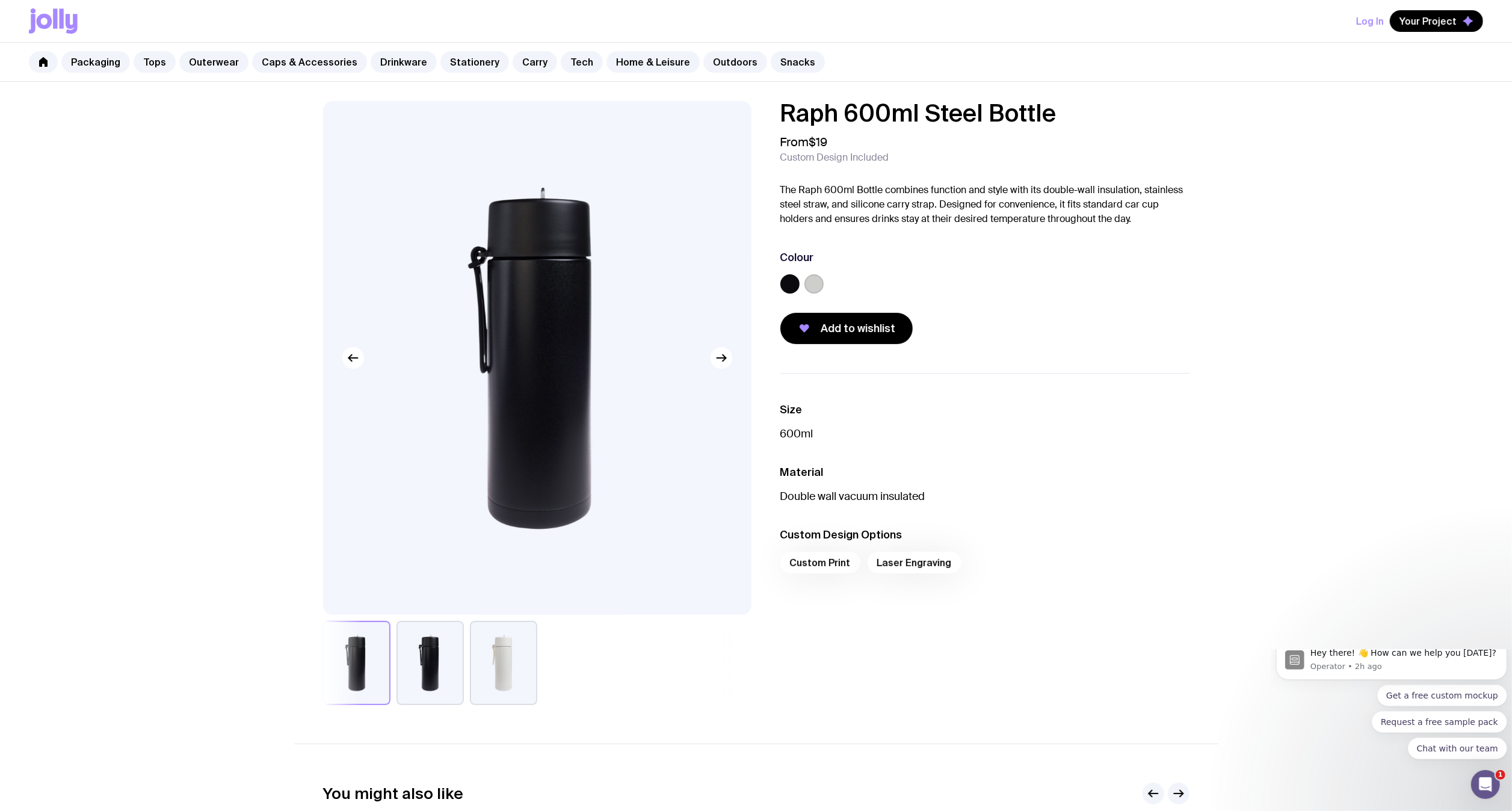
click at [729, 369] on img at bounding box center [537, 358] width 429 height 514
click at [723, 357] on icon "button" at bounding box center [721, 358] width 14 height 14
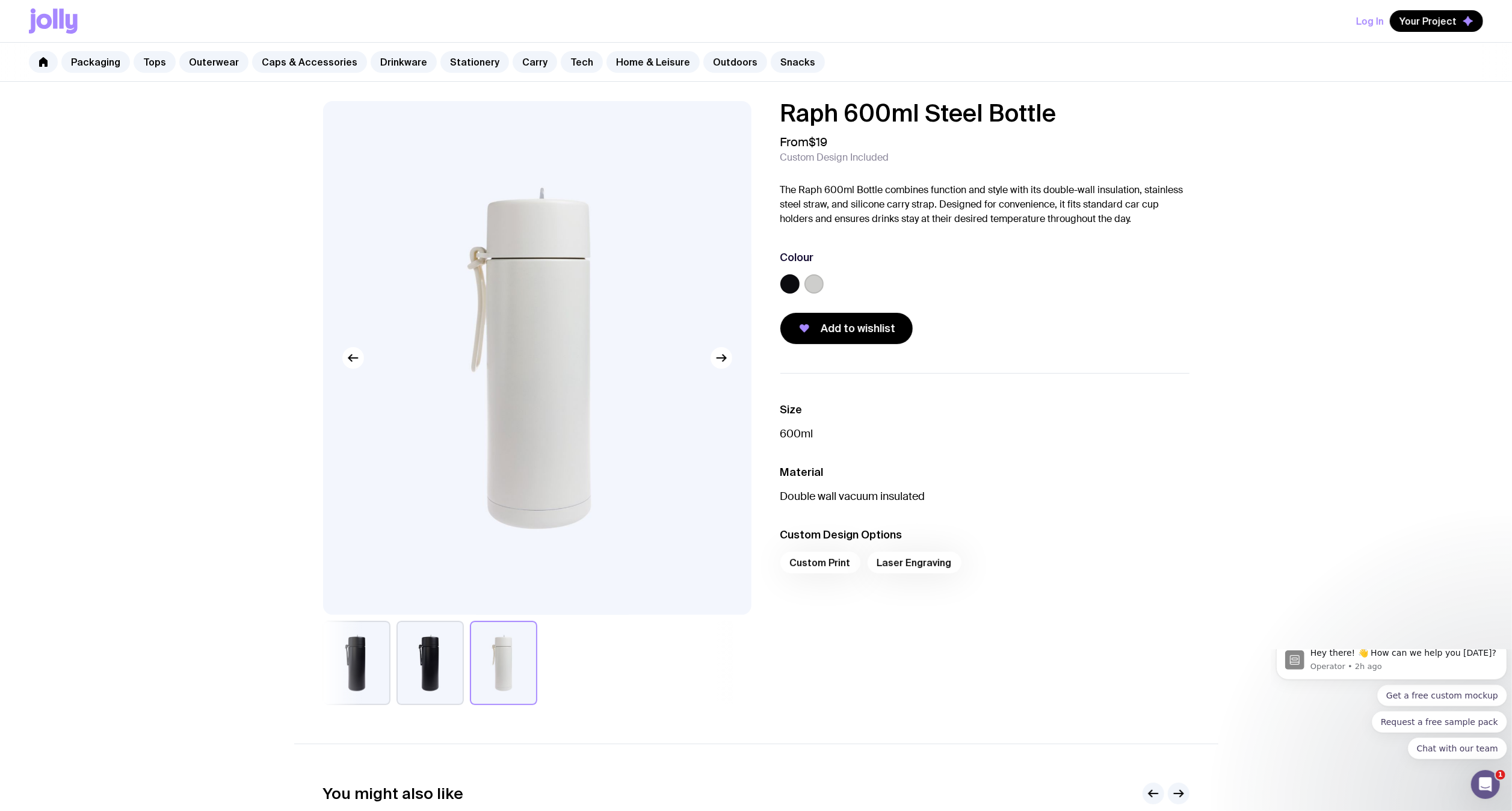
click at [817, 280] on label at bounding box center [814, 284] width 19 height 19
click at [0, 0] on input "radio" at bounding box center [0, 0] width 0 height 0
click at [783, 282] on label at bounding box center [790, 284] width 19 height 19
click at [0, 0] on input "radio" at bounding box center [0, 0] width 0 height 0
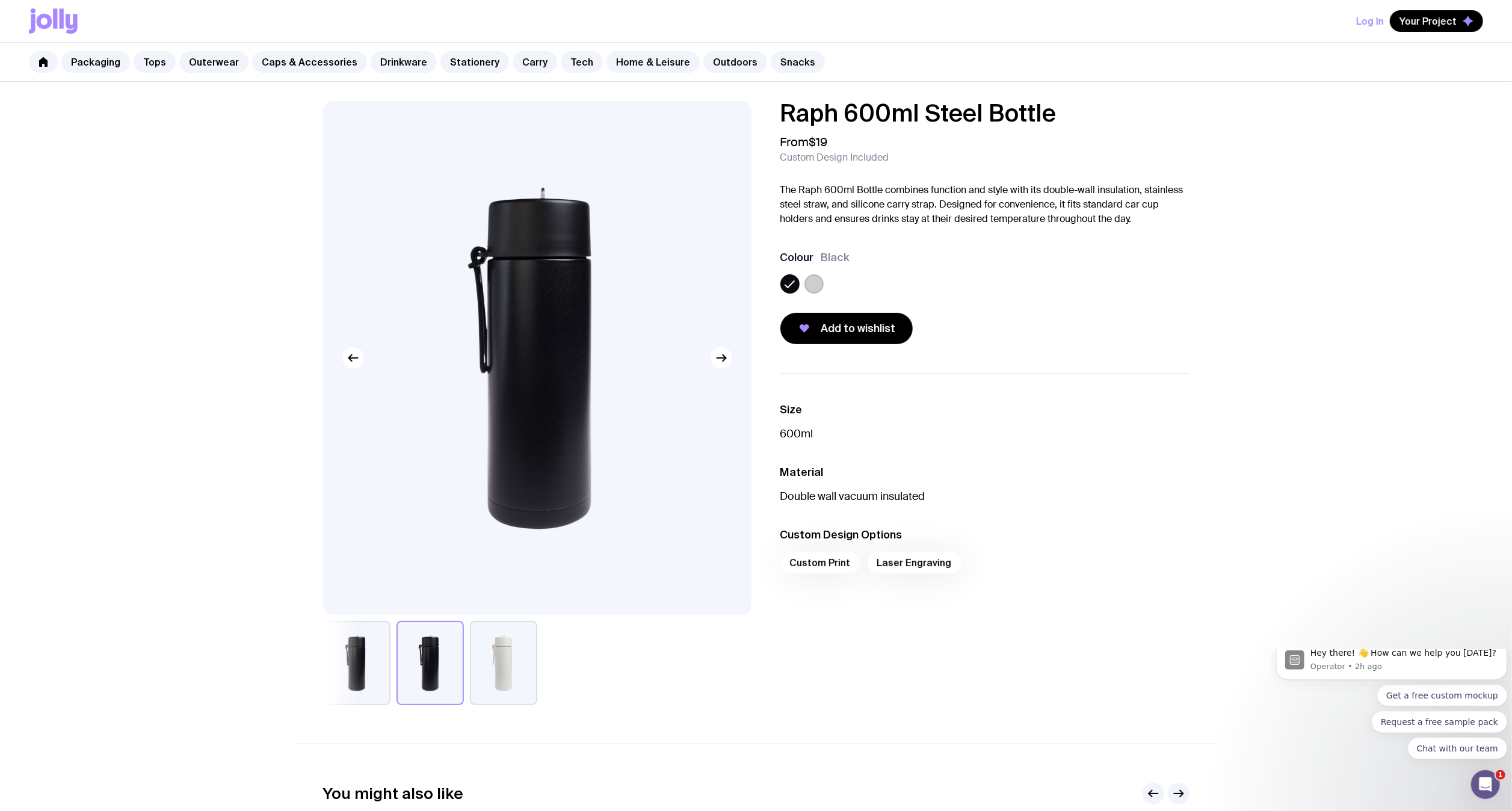
click at [817, 282] on label at bounding box center [814, 284] width 19 height 19
click at [0, 0] on input "radio" at bounding box center [0, 0] width 0 height 0
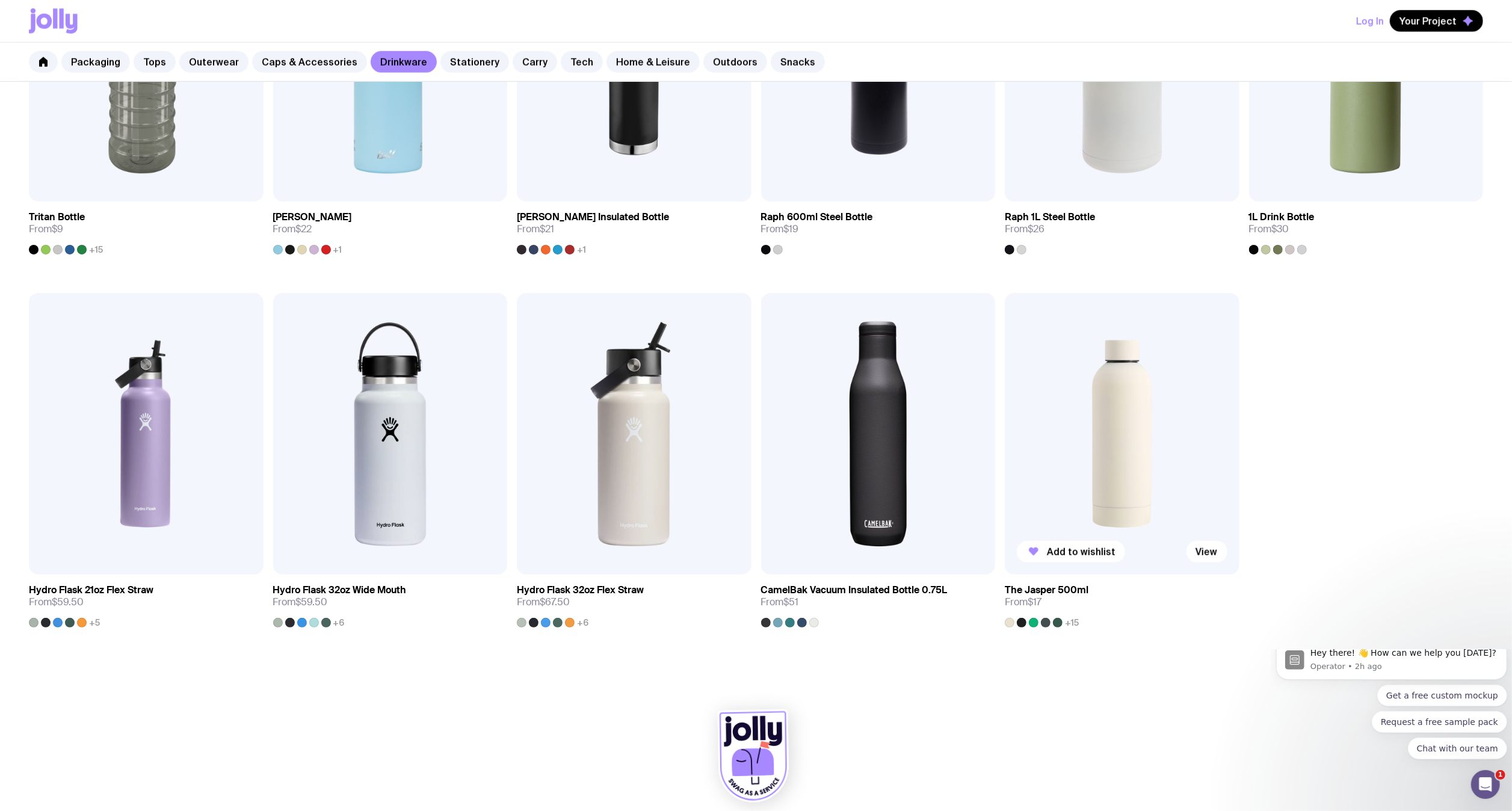
scroll to position [1160, 0]
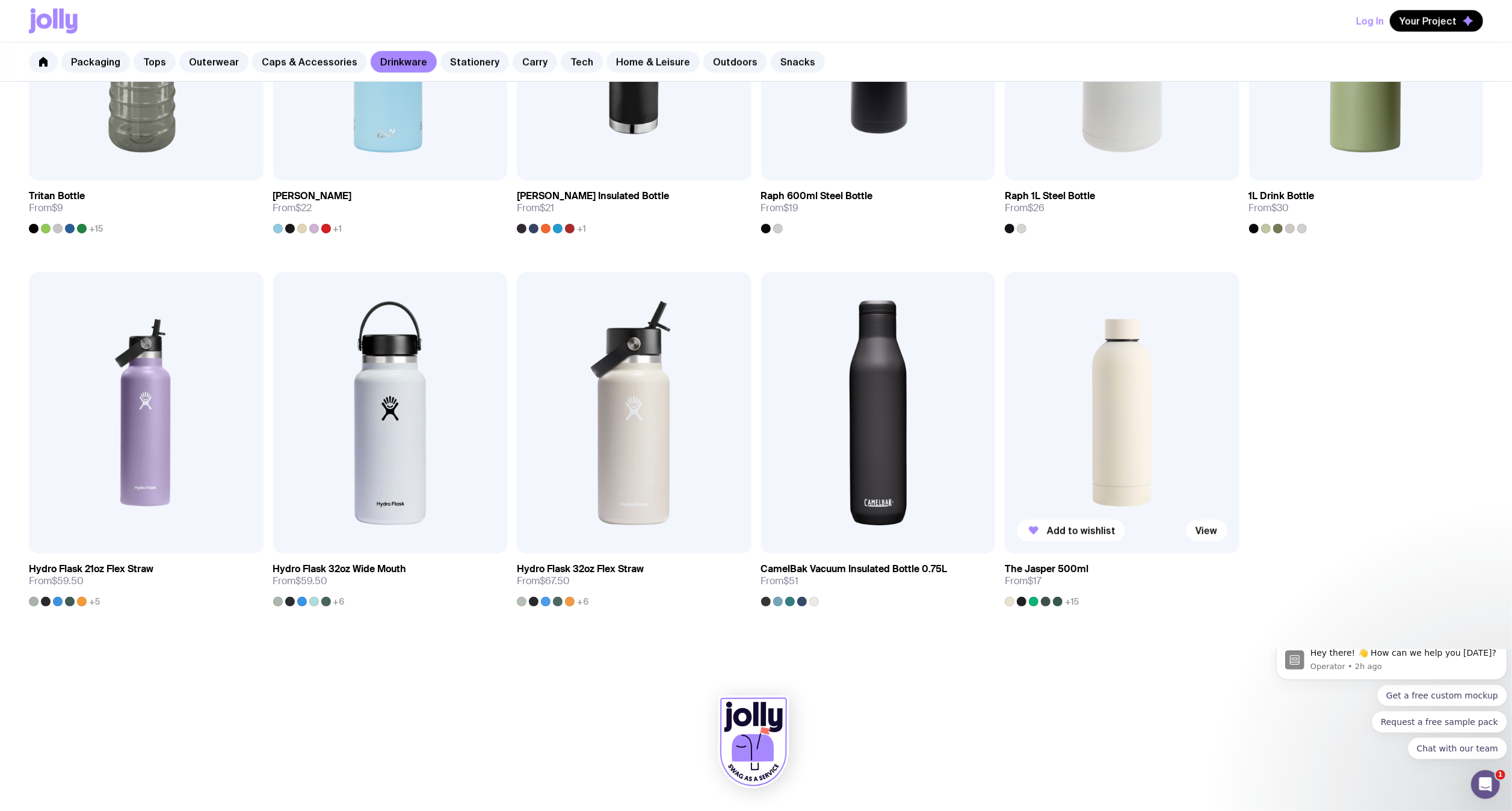
click at [1128, 419] on img at bounding box center [1122, 412] width 235 height 281
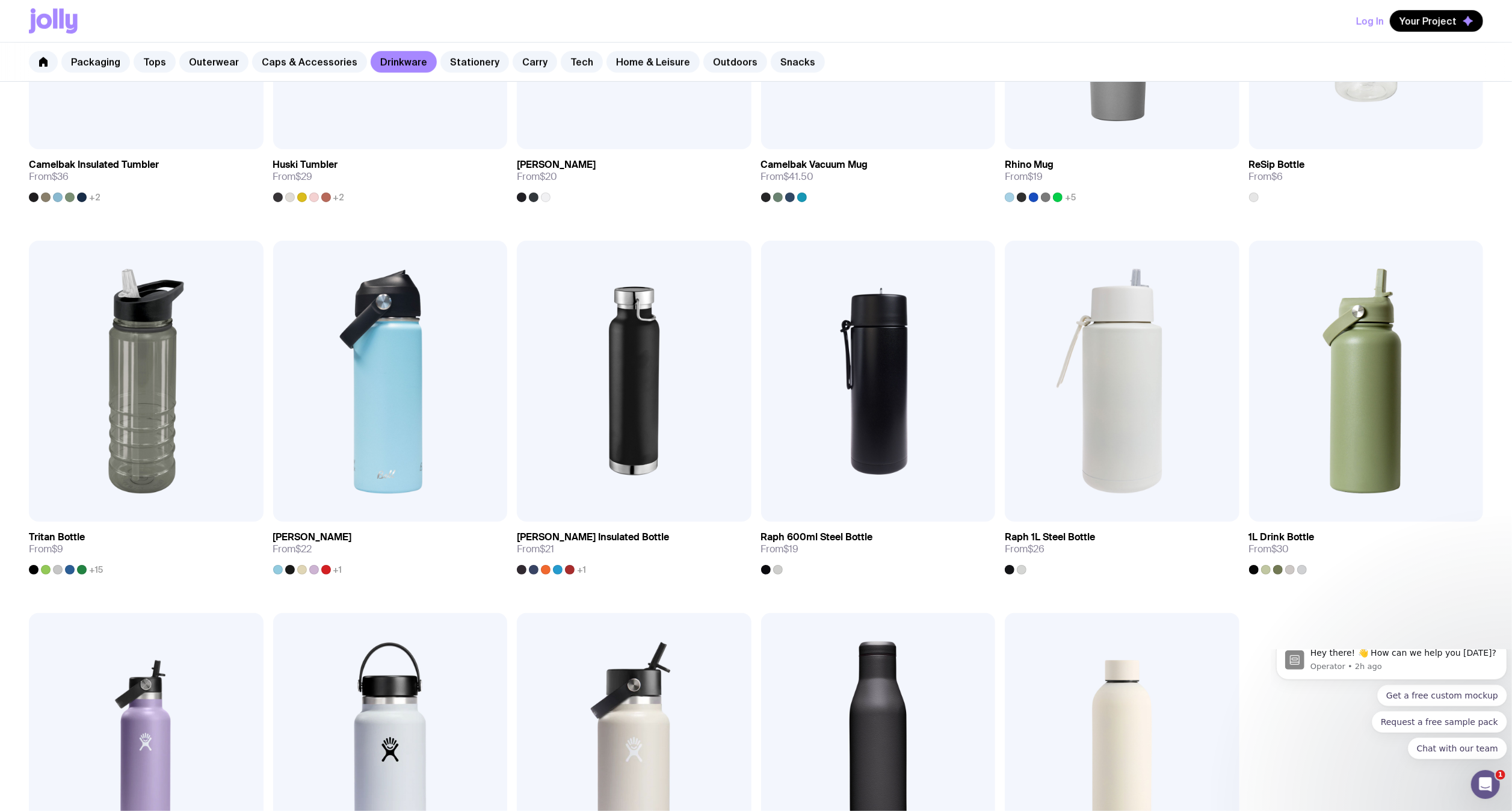
scroll to position [1160, 0]
